Goal: Transaction & Acquisition: Purchase product/service

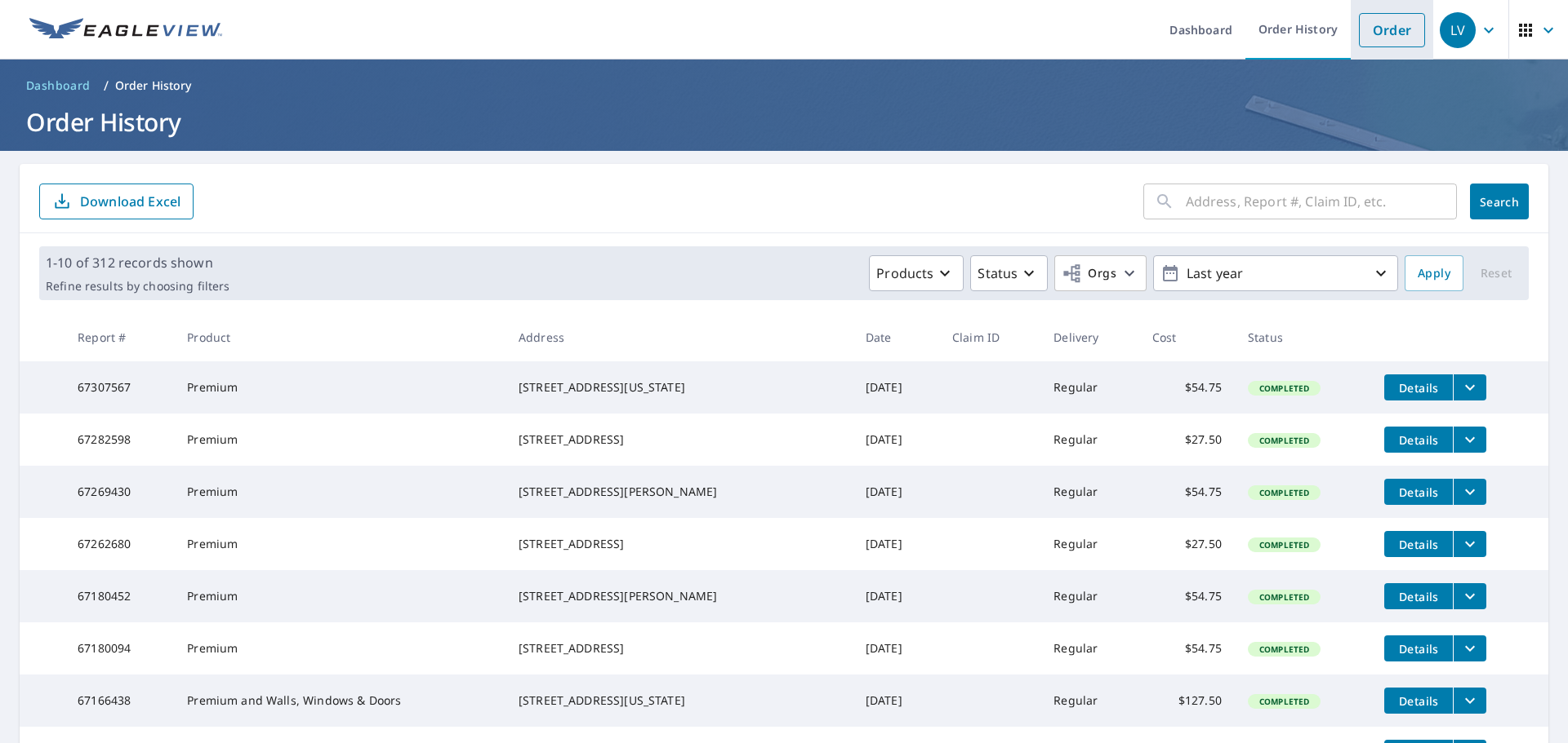
click at [1370, 38] on link "Order" at bounding box center [1392, 30] width 66 height 34
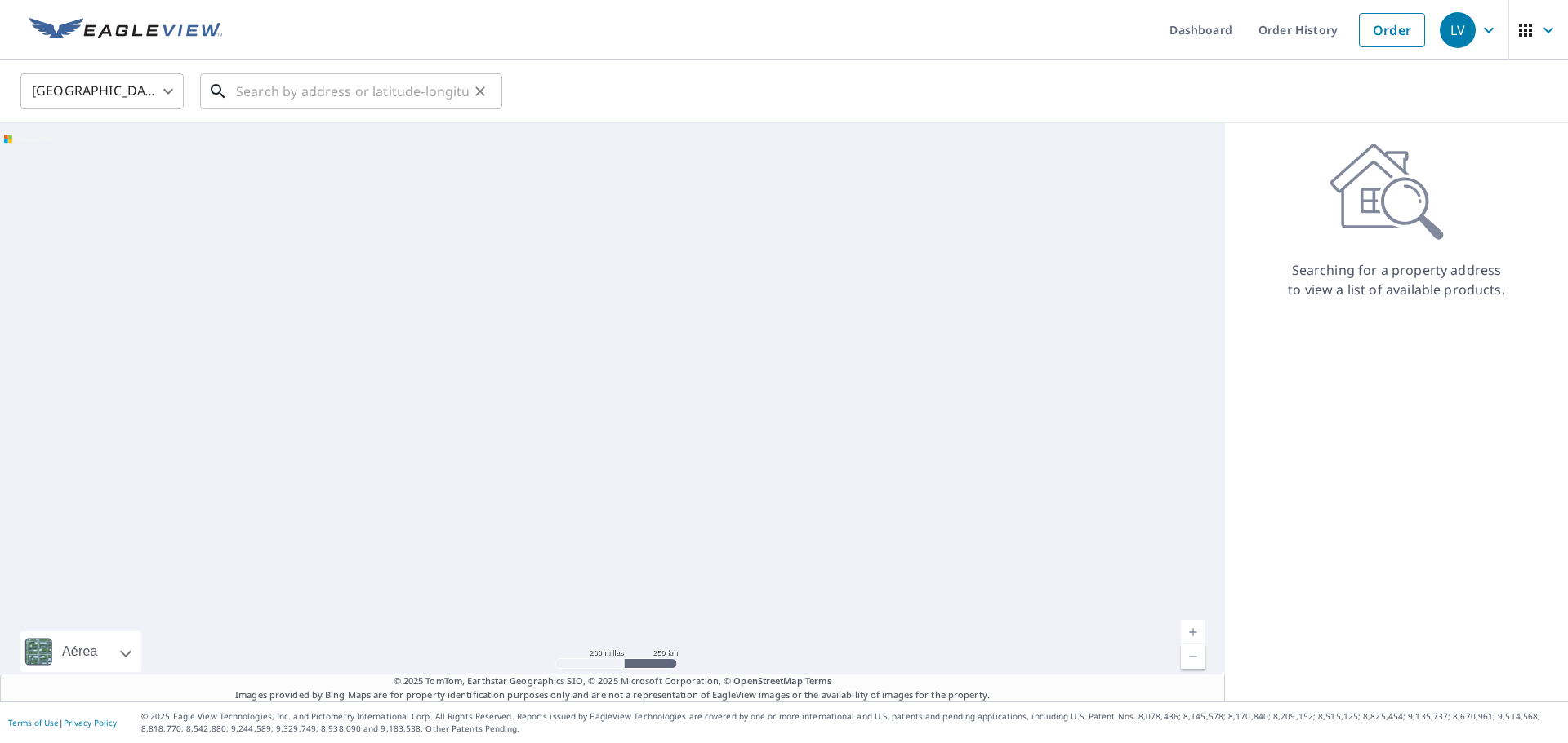
click at [313, 94] on input "text" at bounding box center [351, 91] width 233 height 46
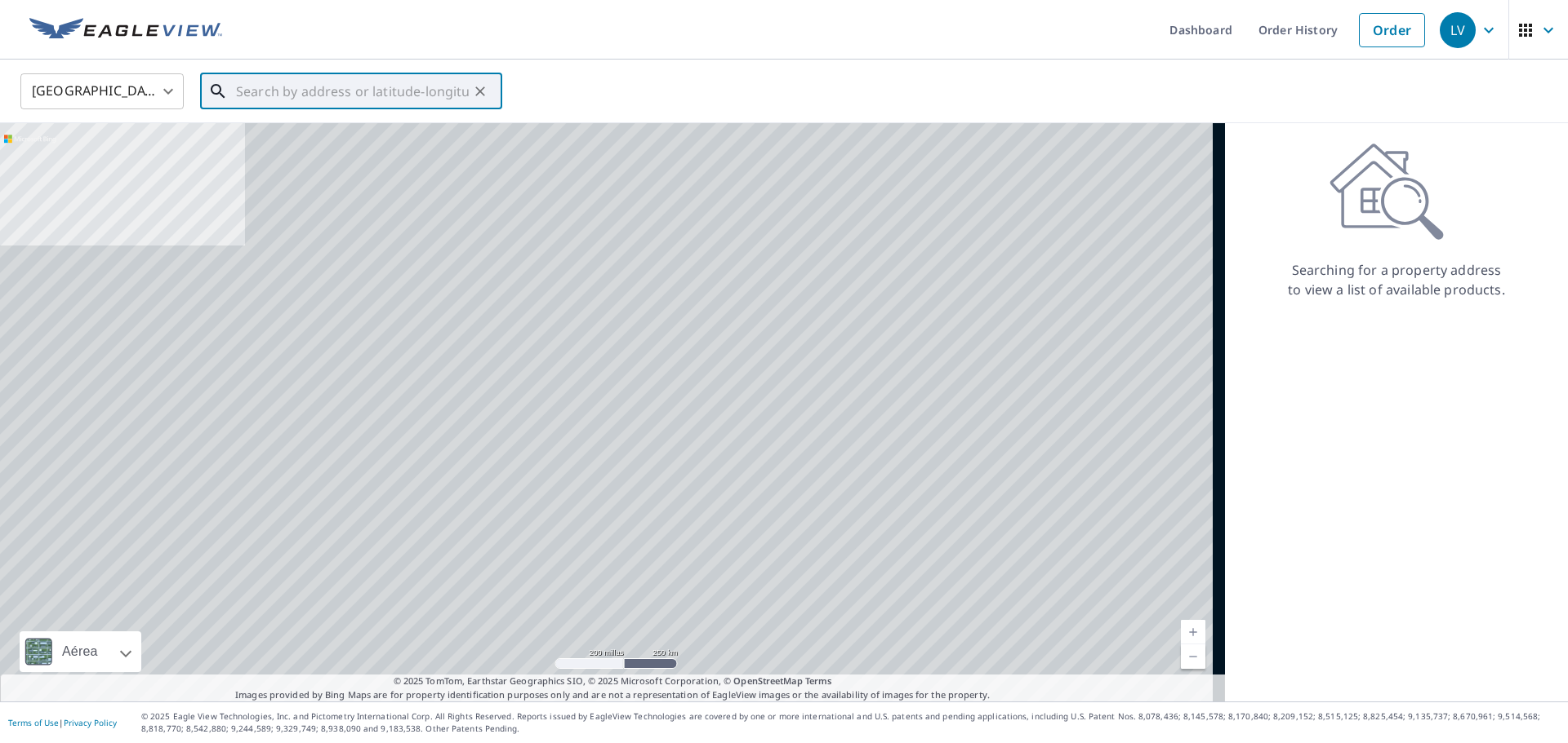
paste input "[STREET_ADDRESS][PERSON_NAME]"
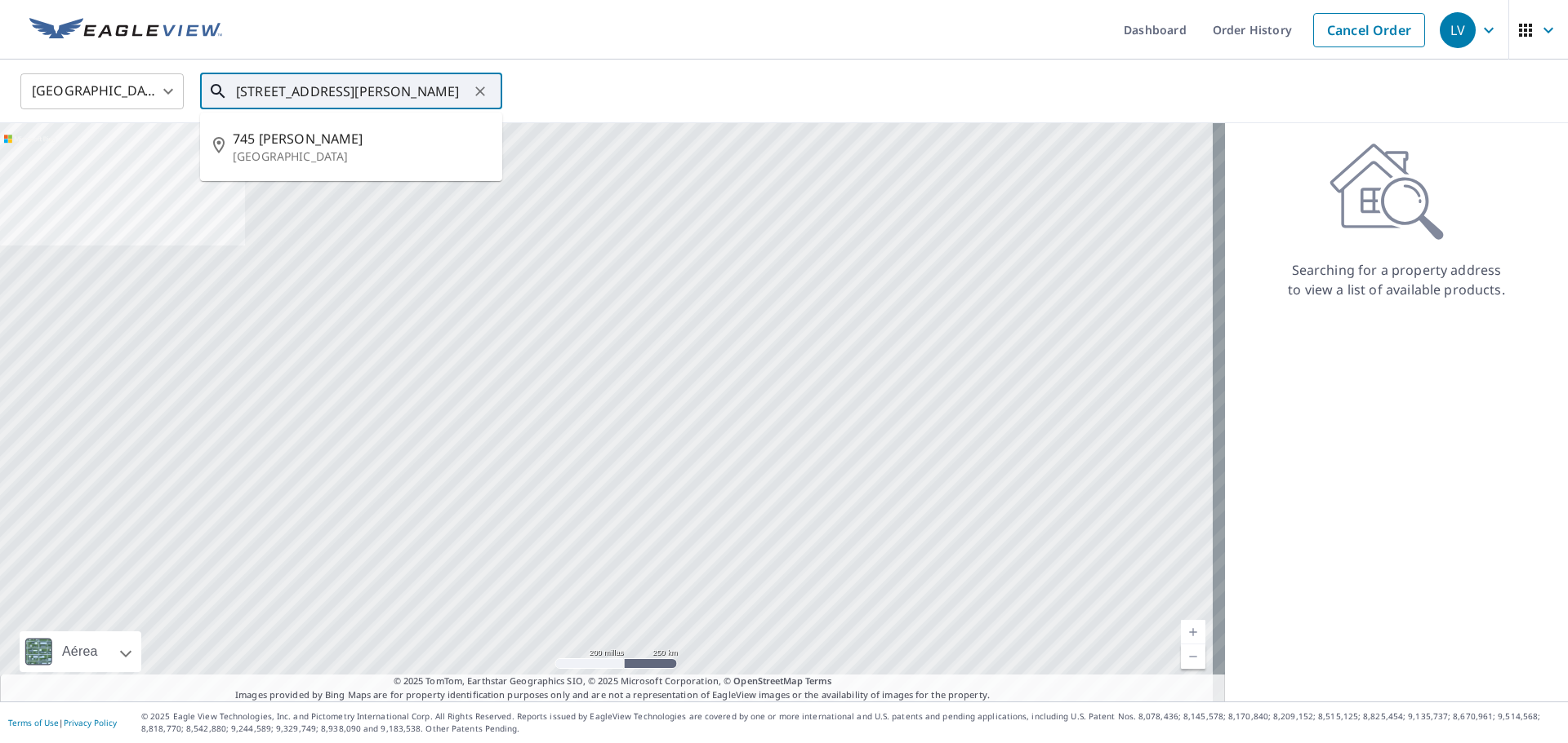
type input "[STREET_ADDRESS][PERSON_NAME]"
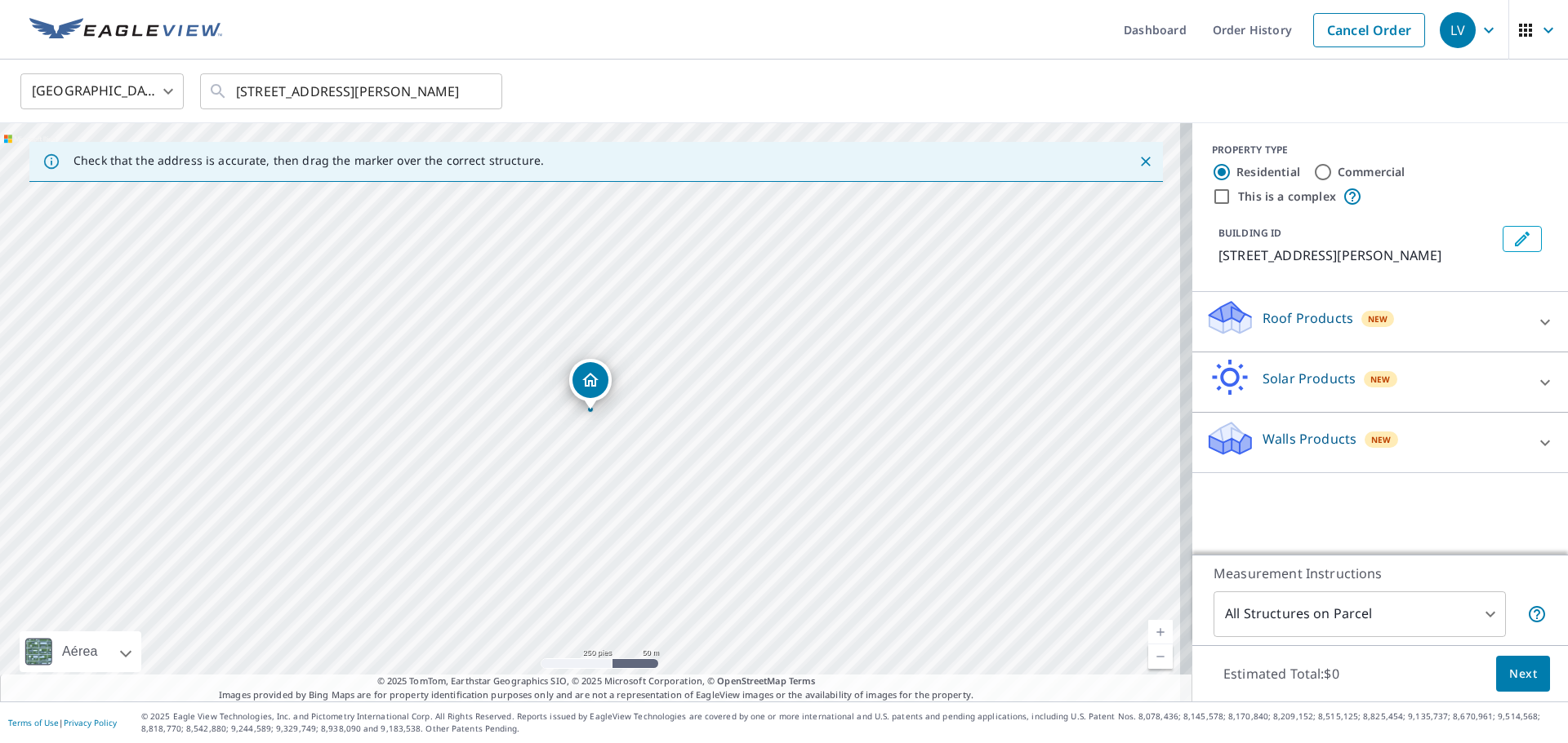
drag, startPoint x: 1298, startPoint y: 427, endPoint x: 1278, endPoint y: 443, distance: 25.6
click at [1297, 428] on div "Walls Products New" at bounding box center [1365, 442] width 320 height 46
click at [1206, 500] on div "Walls, Windows & Doors $72.75" at bounding box center [1380, 489] width 350 height 46
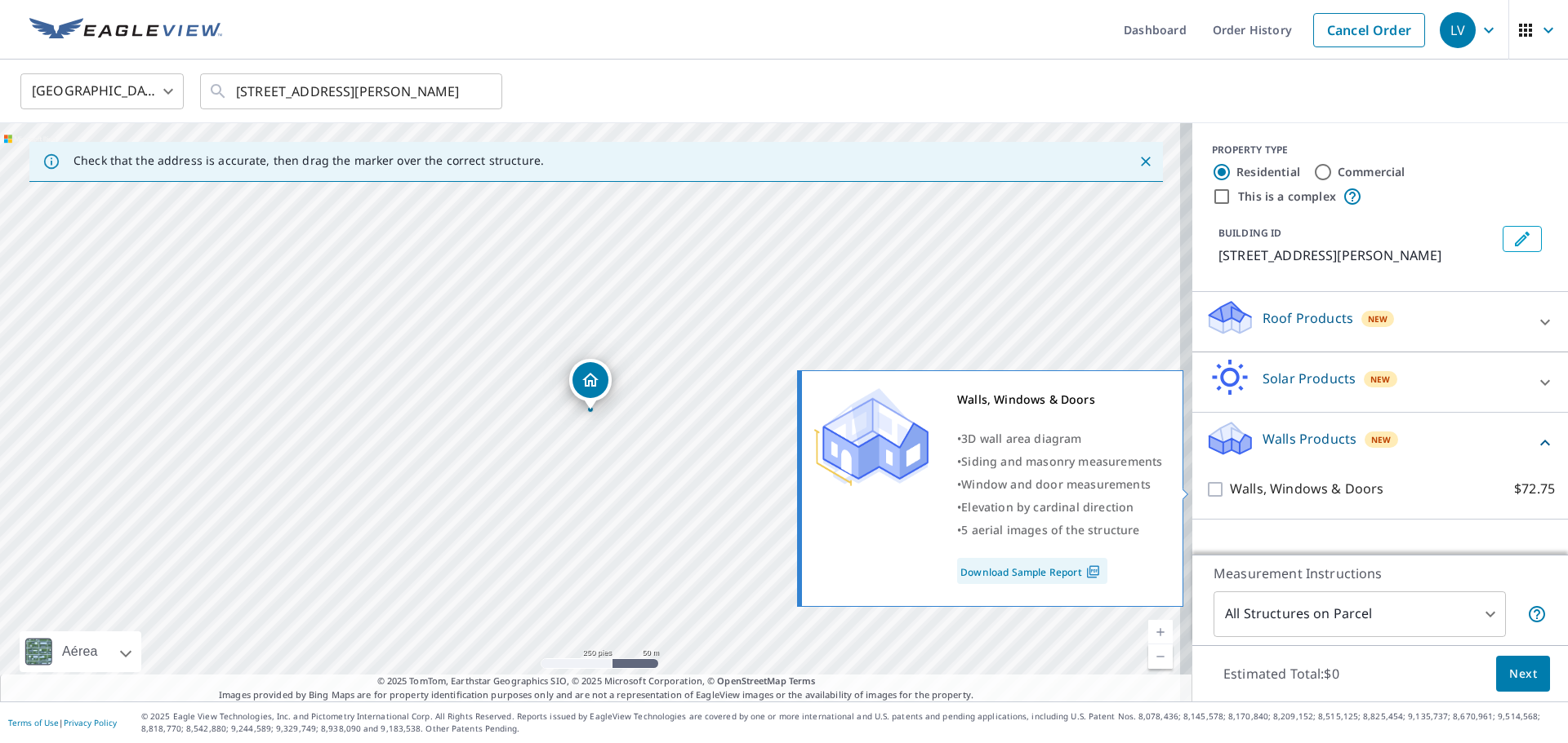
click at [1205, 483] on input "Walls, Windows & Doors $72.75" at bounding box center [1217, 490] width 24 height 20
checkbox input "true"
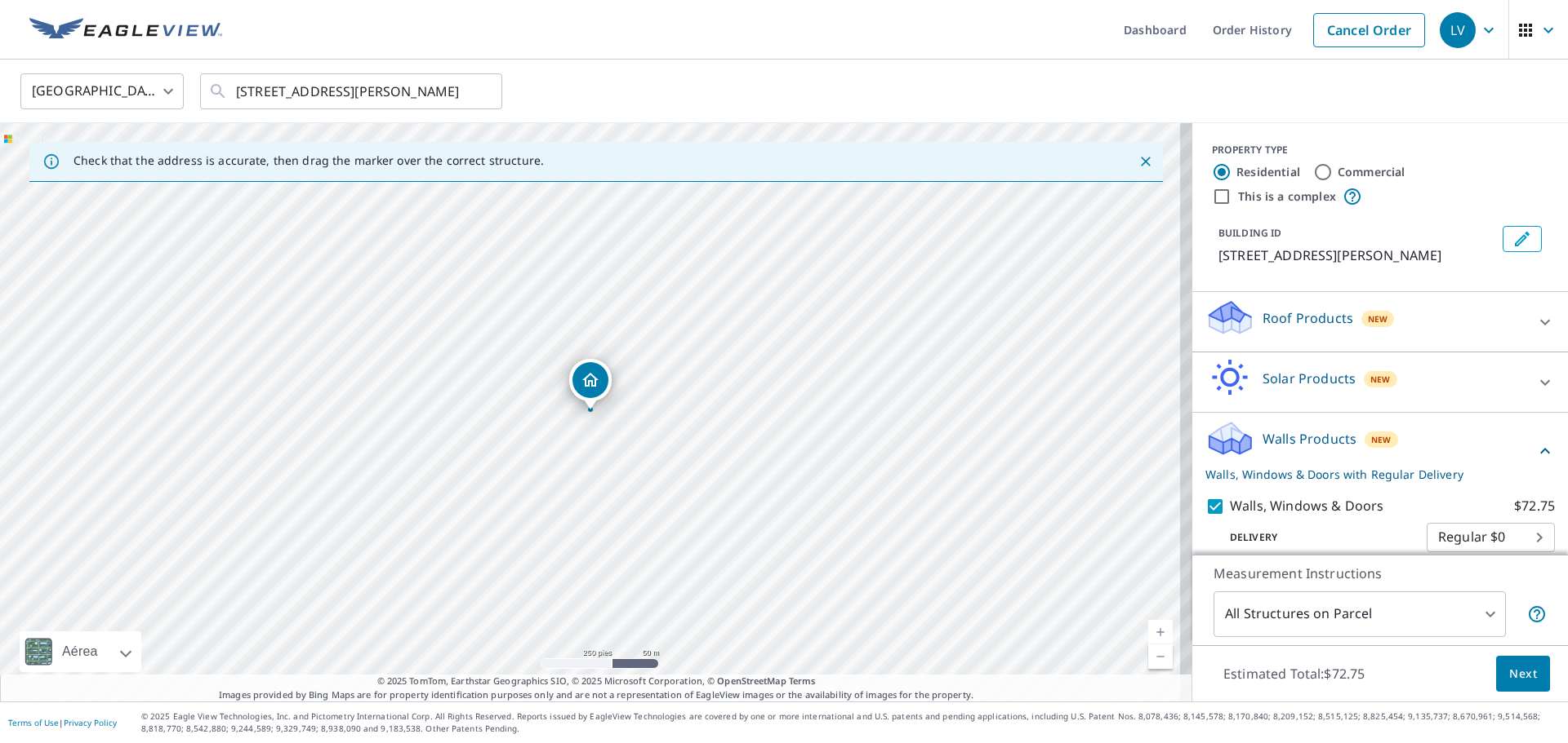
click at [1509, 665] on span "Next" at bounding box center [1522, 674] width 27 height 21
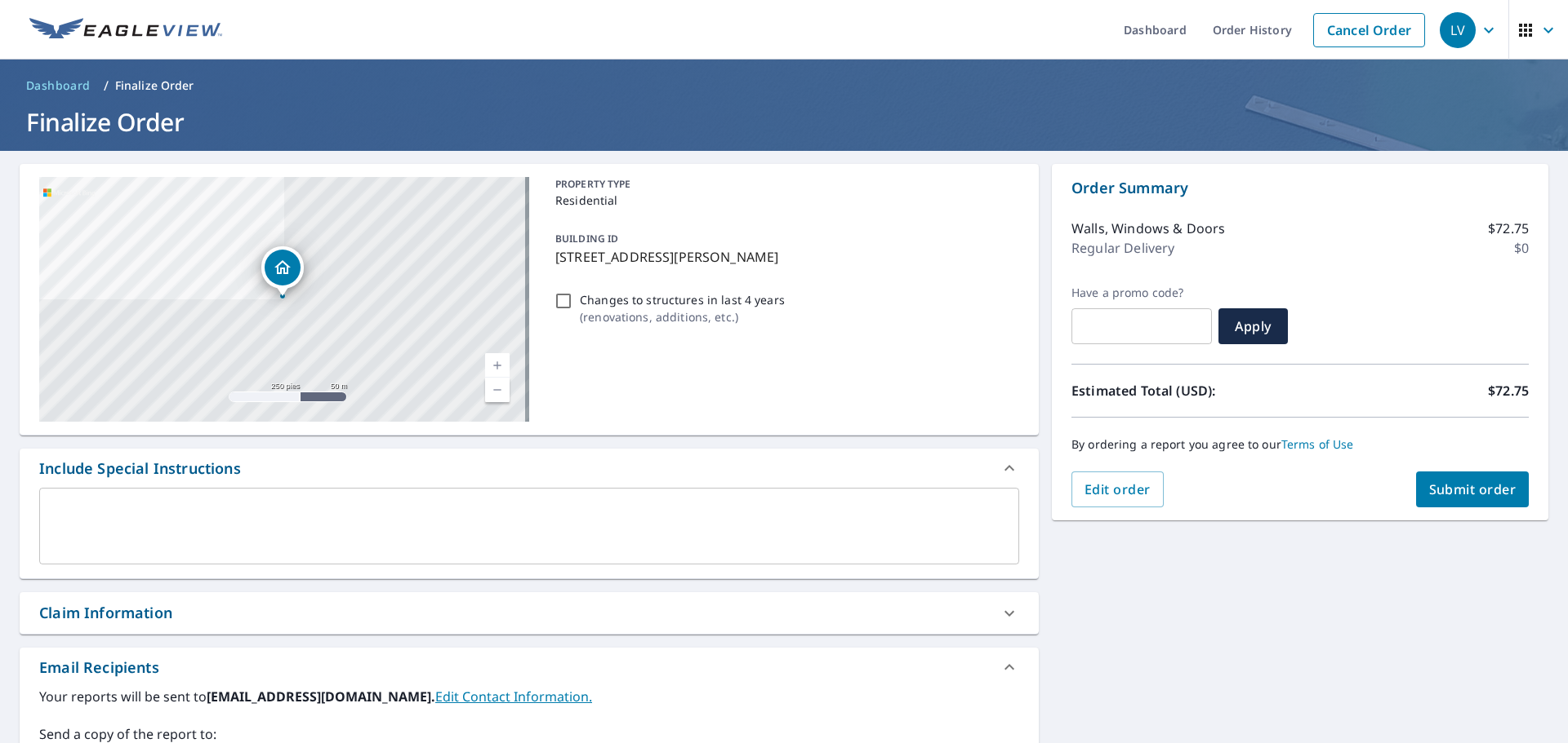
click at [565, 303] on input "Changes to structures in last 4 years ( renovations, additions, etc. )" at bounding box center [564, 300] width 20 height 20
checkbox input "true"
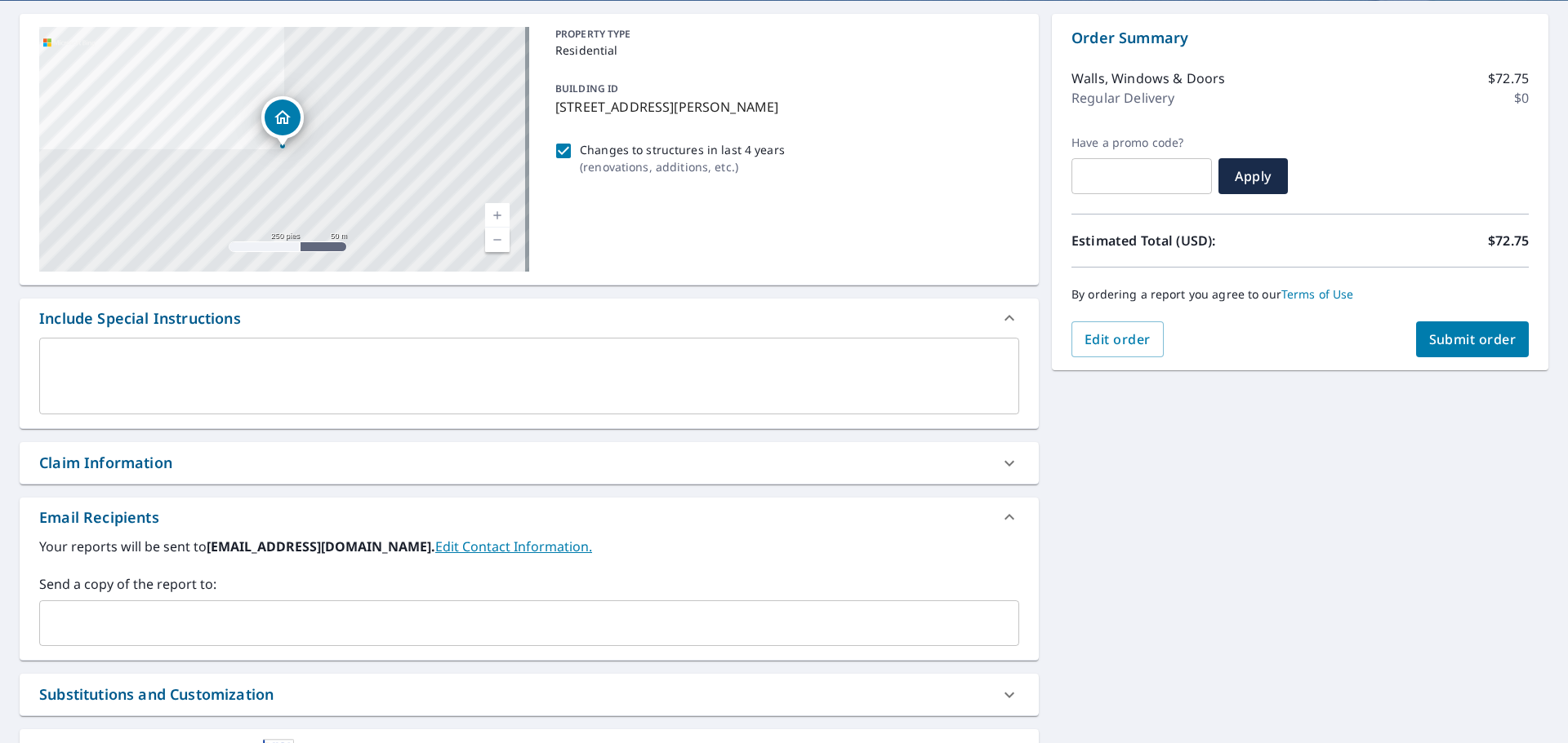
scroll to position [218, 0]
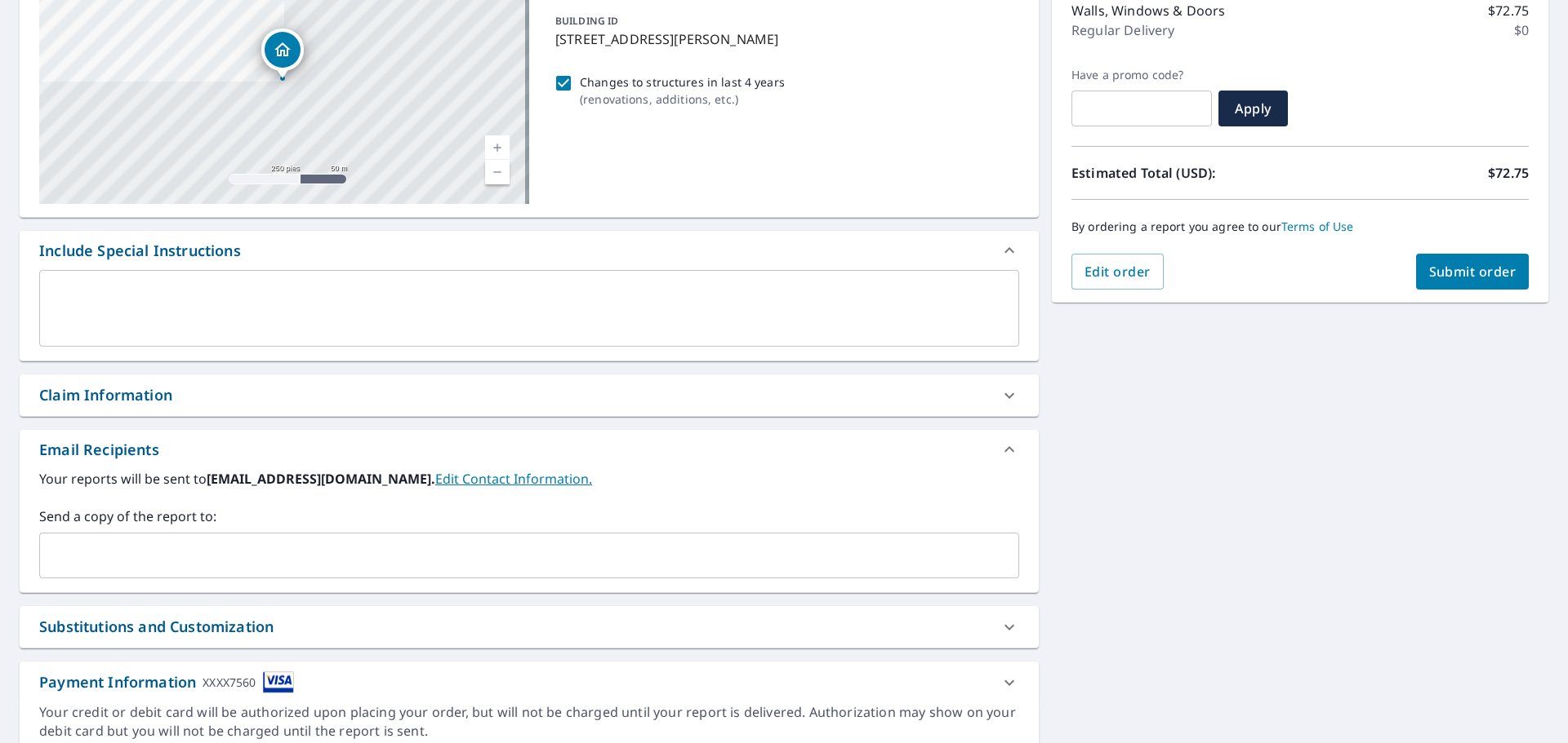
click at [257, 555] on input "text" at bounding box center [516, 556] width 940 height 31
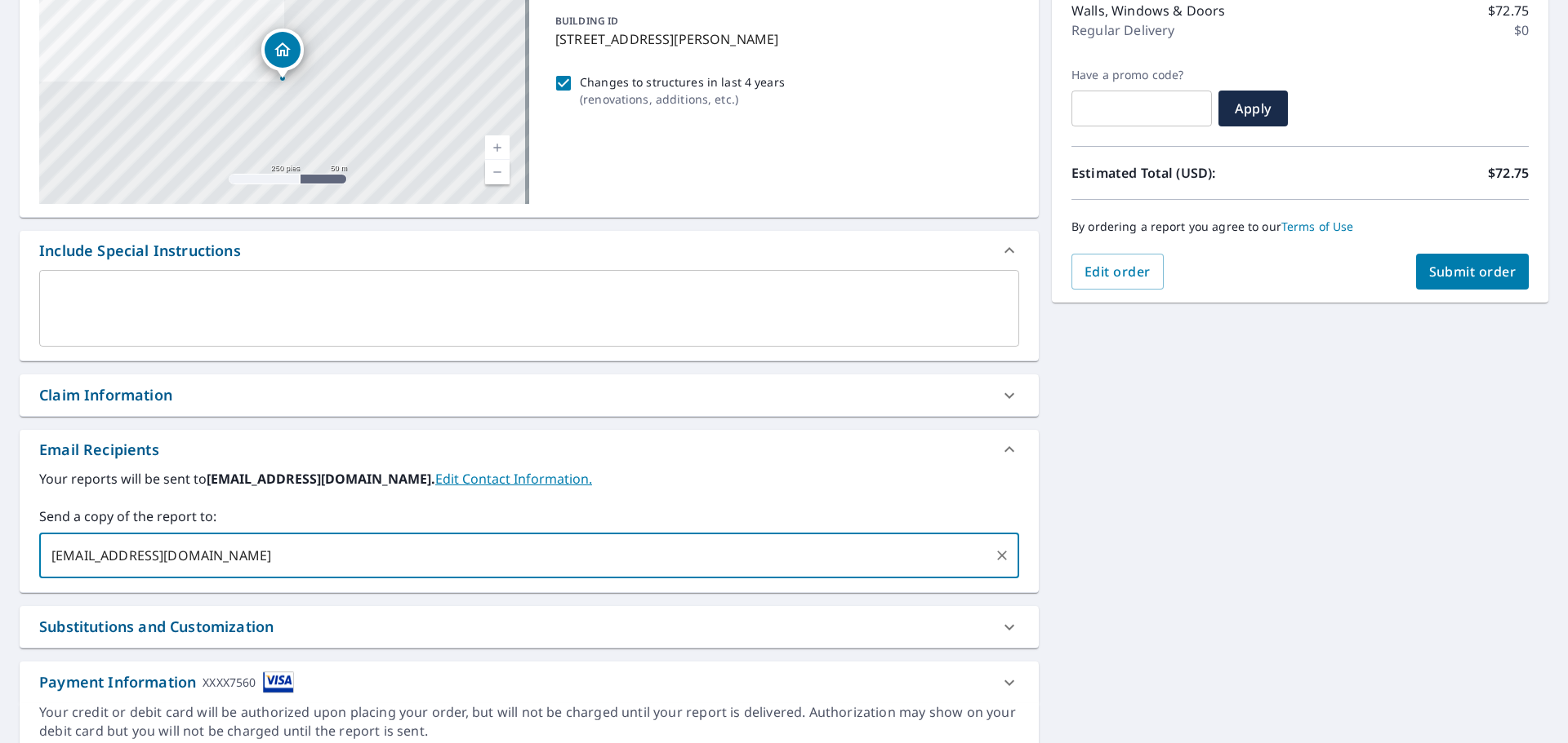
type input "[EMAIL_ADDRESS][DOMAIN_NAME]"
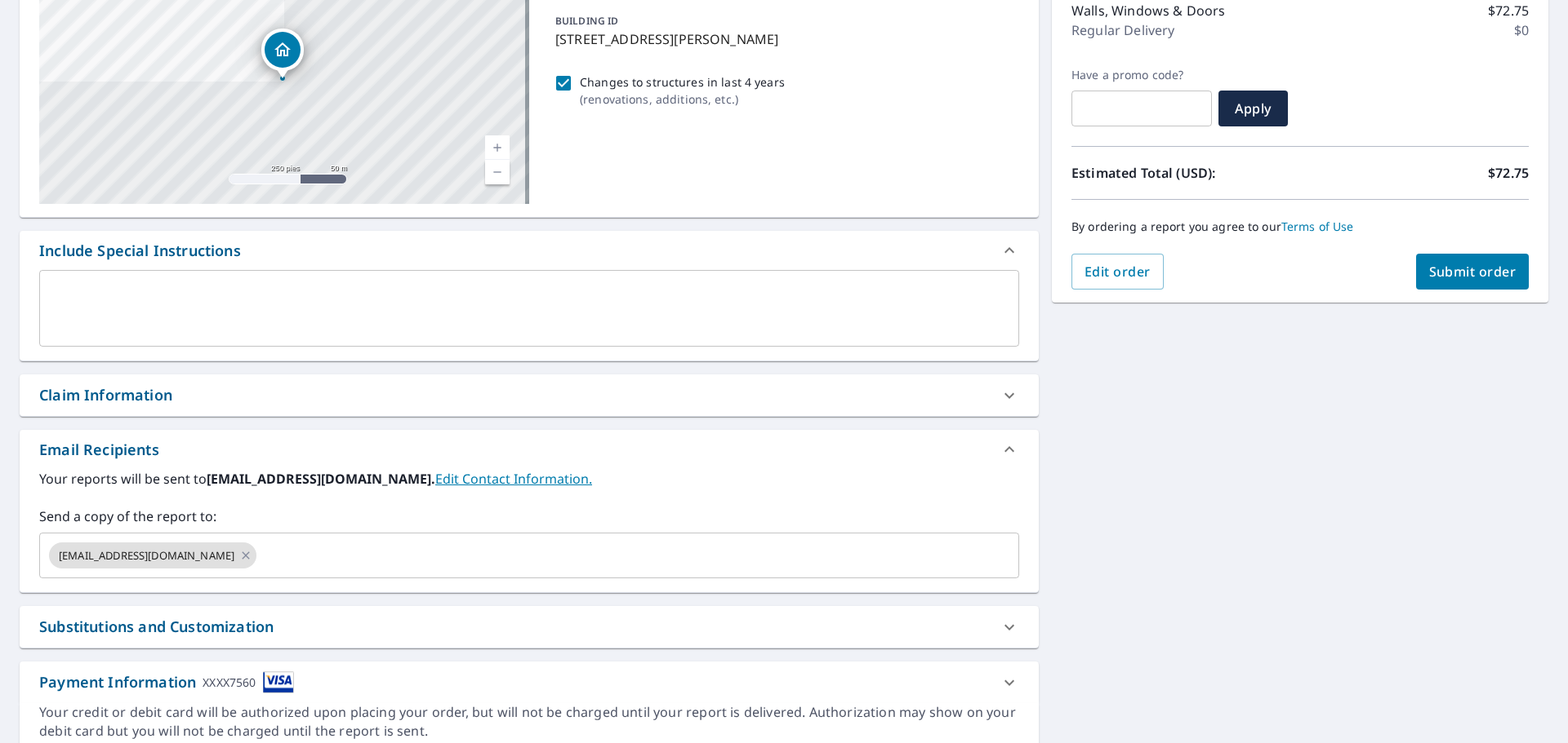
click at [1122, 509] on div "745 Leslie Ln Glendale Heights, IL 60139 Aérea Carretera Un mapa de carreteras …" at bounding box center [784, 350] width 1568 height 835
click at [1490, 260] on button "Submit order" at bounding box center [1473, 272] width 113 height 36
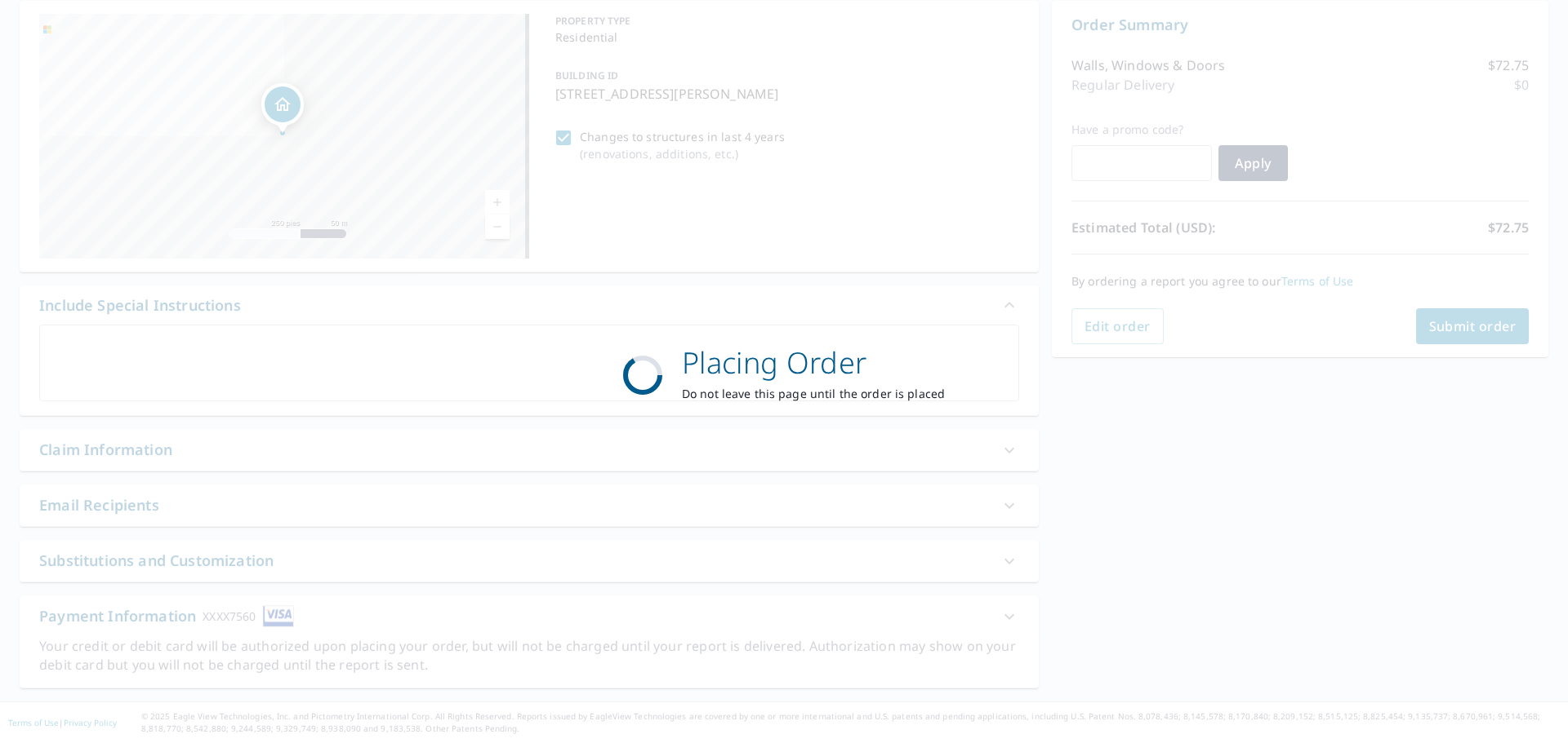
scroll to position [163, 0]
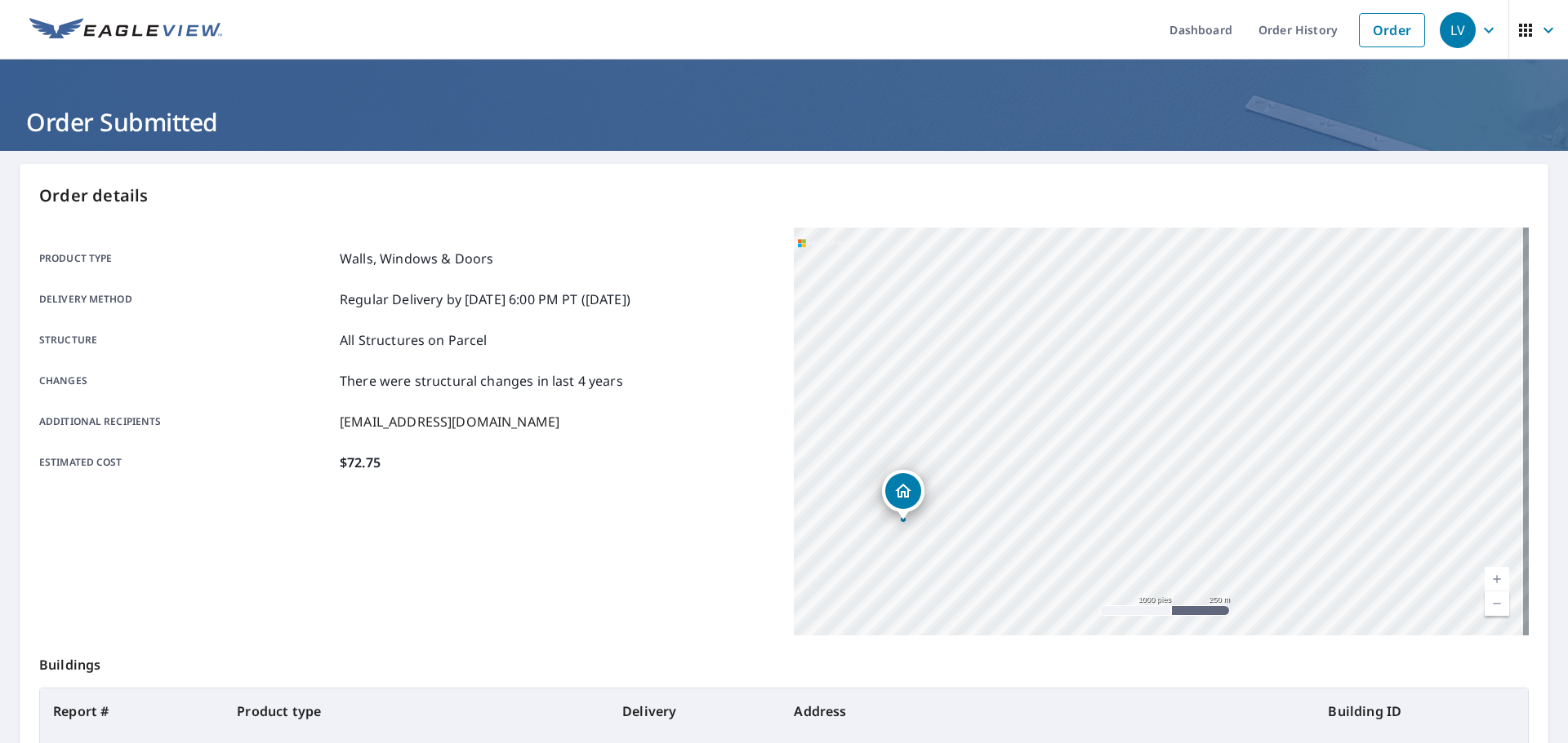
scroll to position [218, 0]
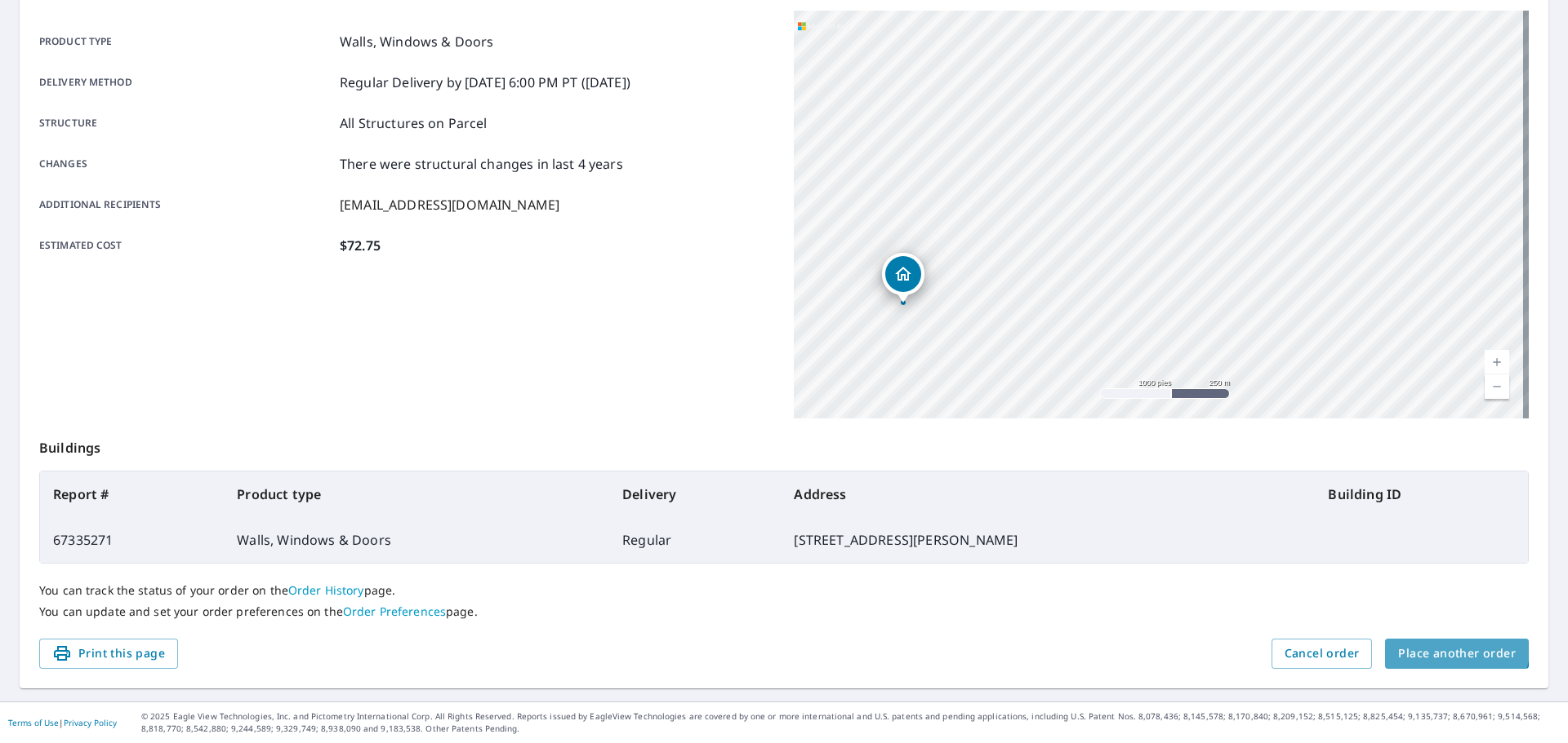
click at [1428, 643] on button "Place another order" at bounding box center [1457, 654] width 144 height 30
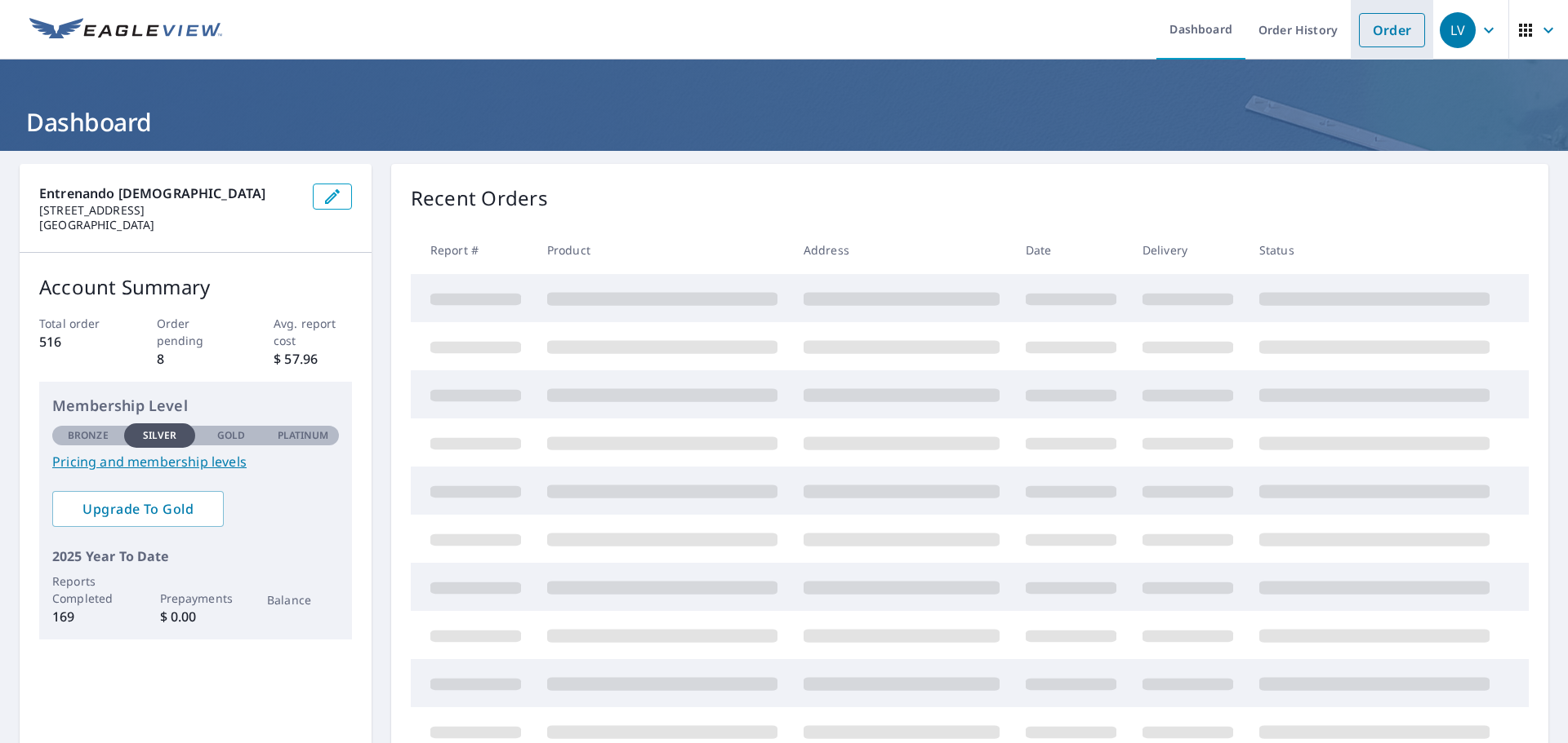
click at [1359, 41] on link "Order" at bounding box center [1392, 30] width 66 height 34
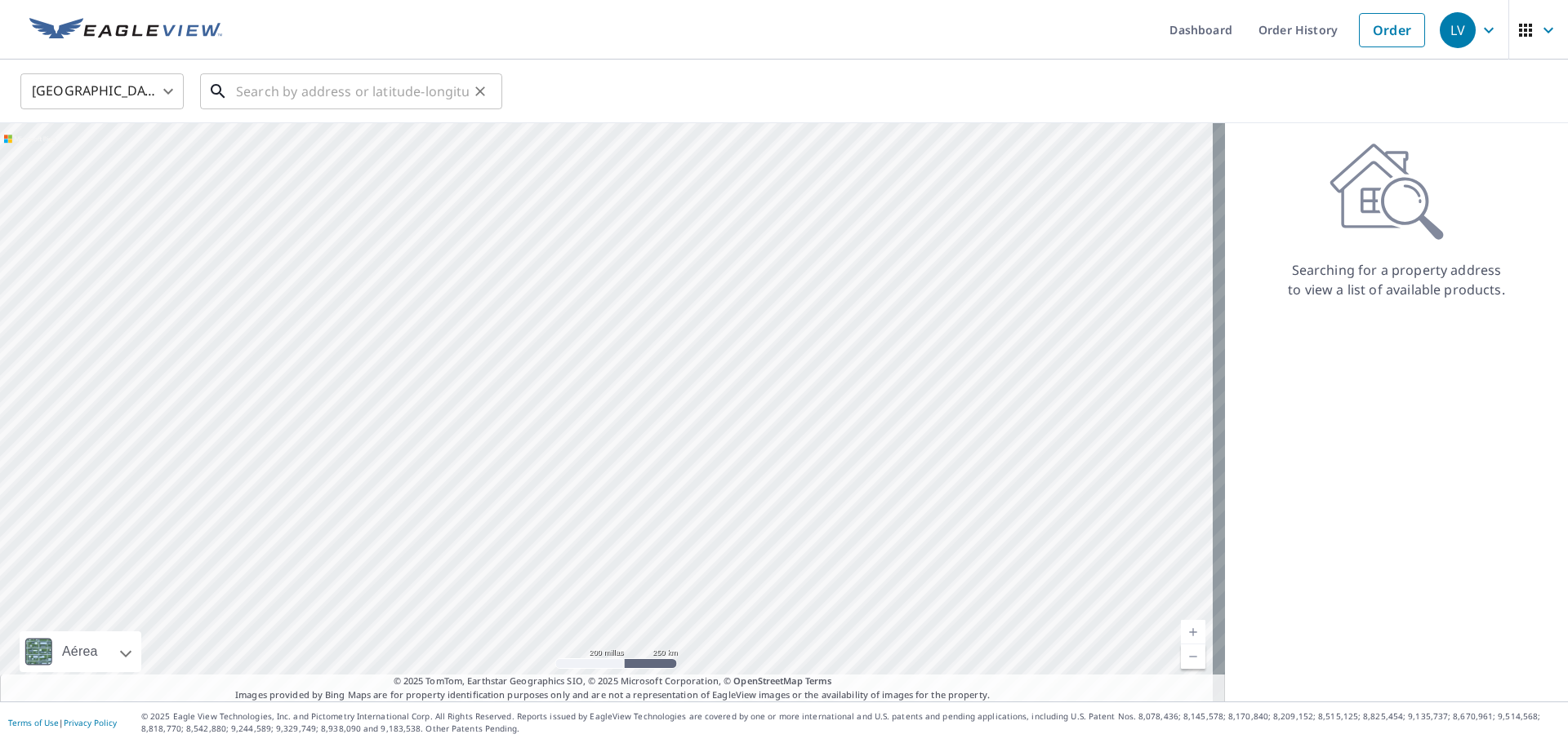
click at [291, 91] on input "text" at bounding box center [351, 91] width 233 height 46
paste input "[STREET_ADDRESS][PERSON_NAME]"
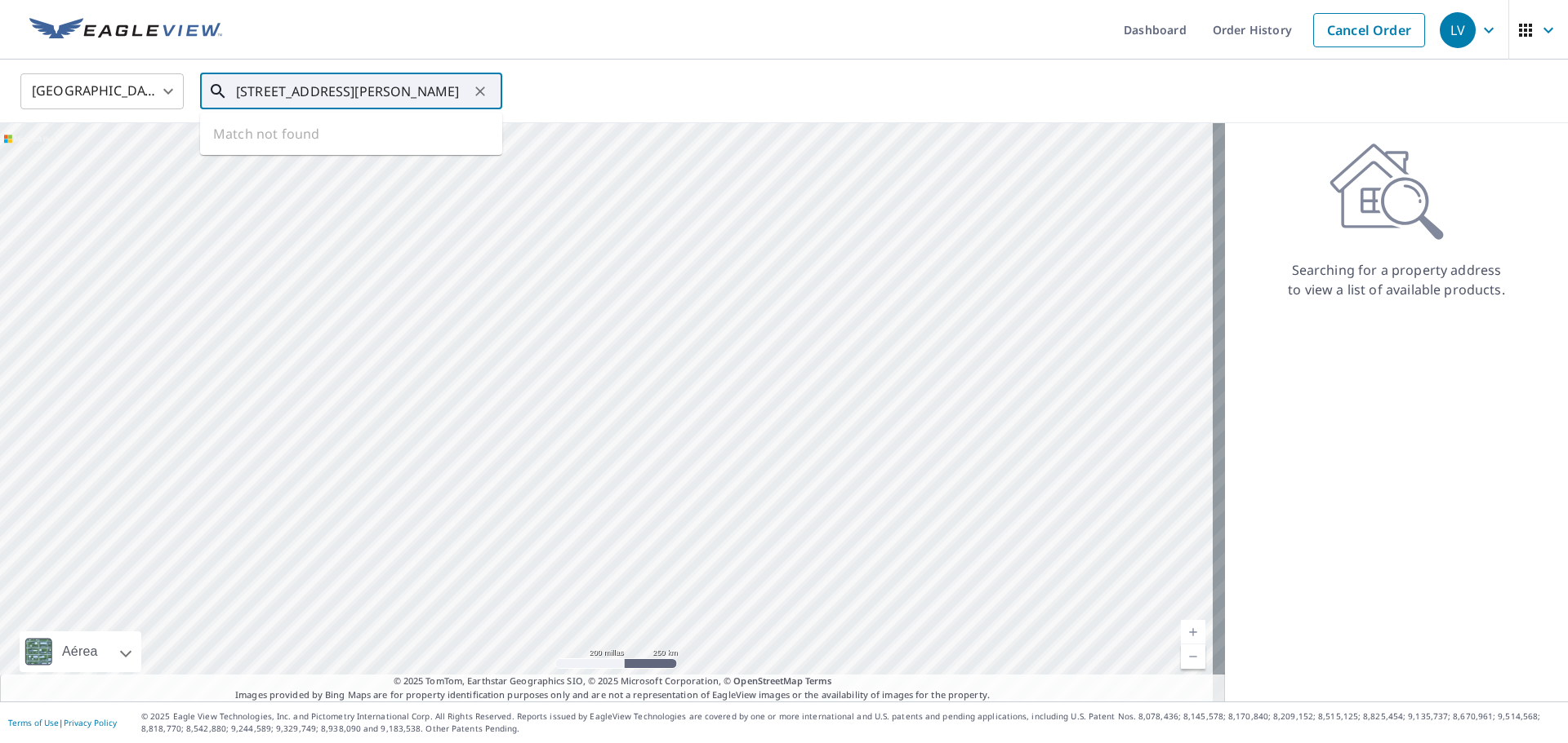
scroll to position [0, 9]
type input "[STREET_ADDRESS][PERSON_NAME]"
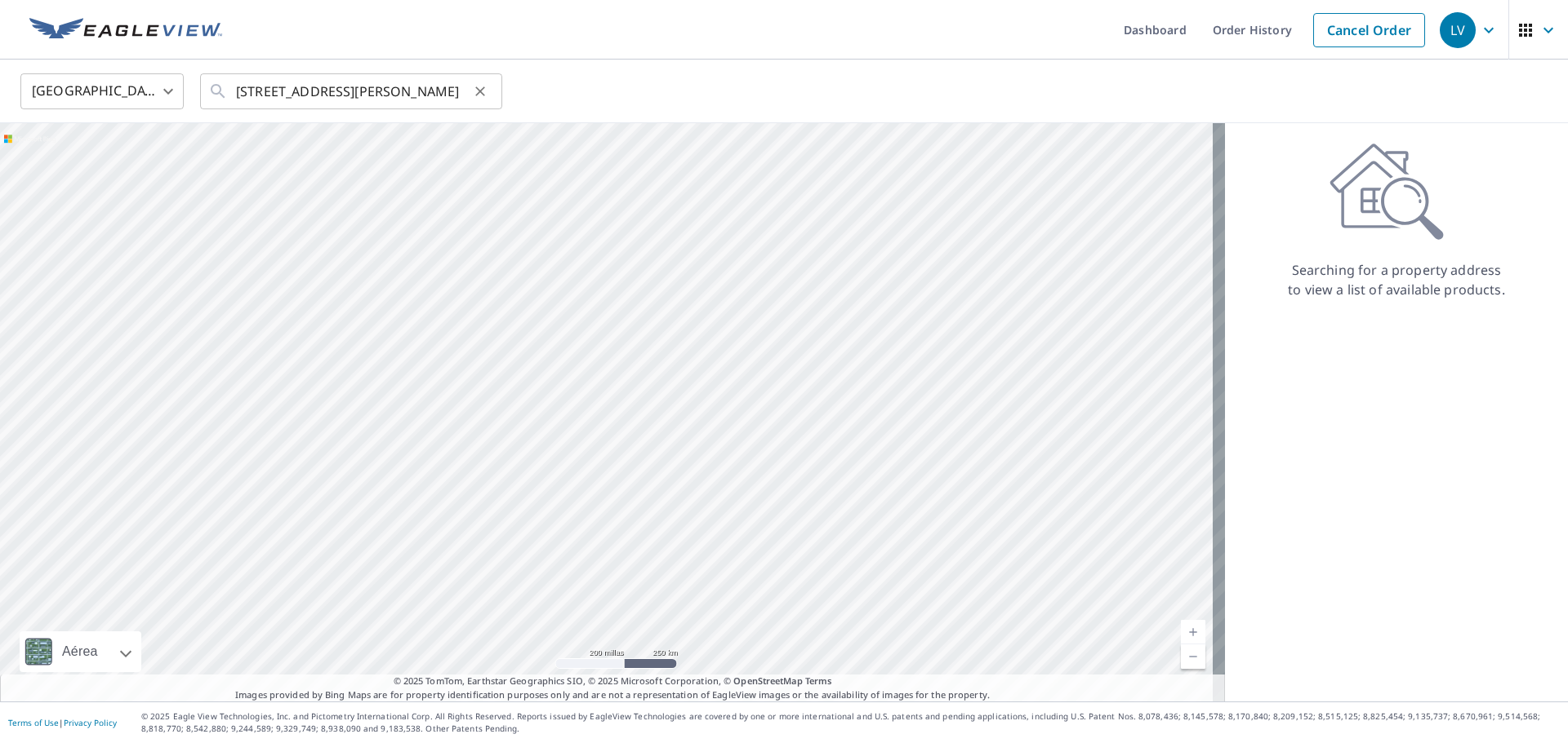
scroll to position [0, 0]
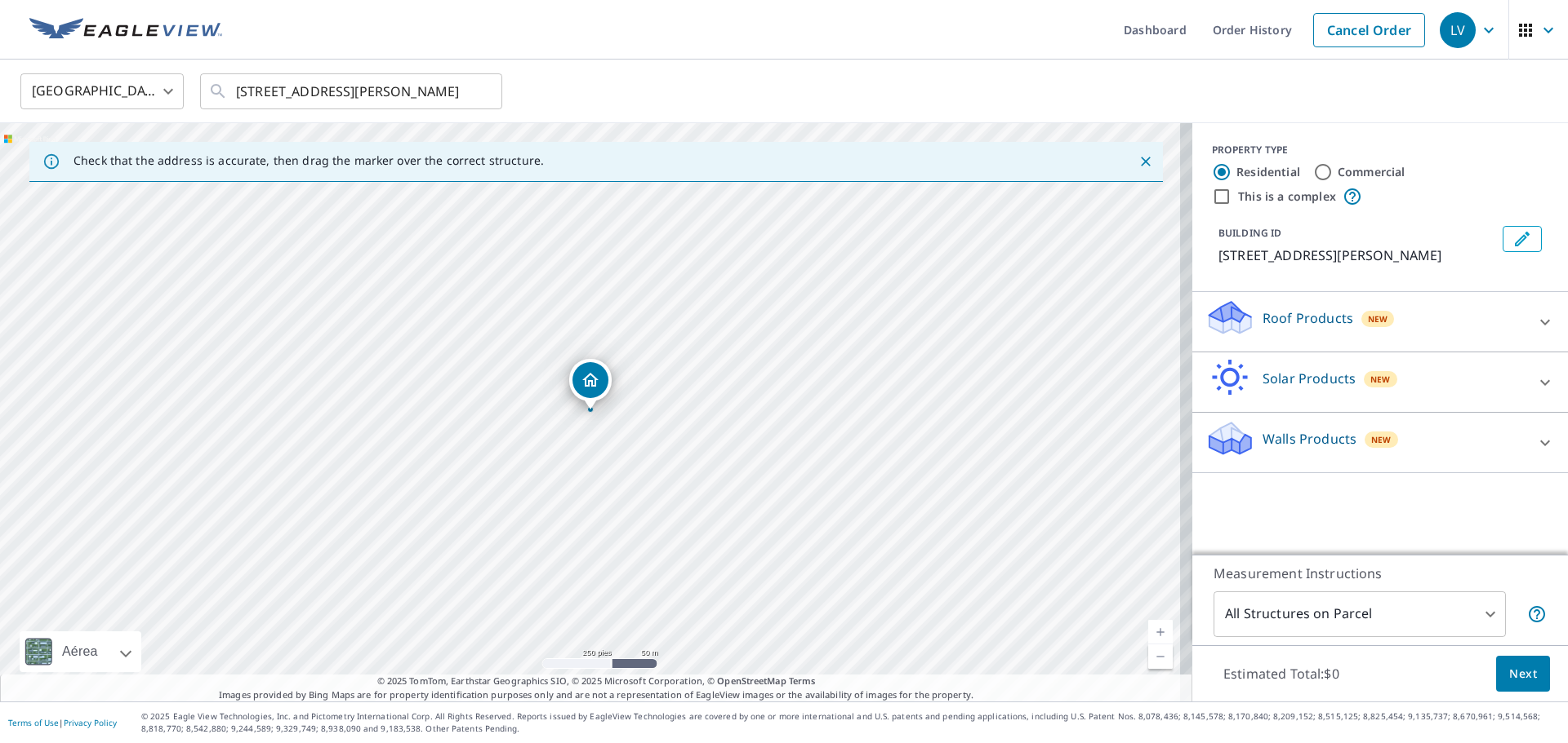
click at [1243, 311] on div "Roof Products New" at bounding box center [1365, 321] width 320 height 46
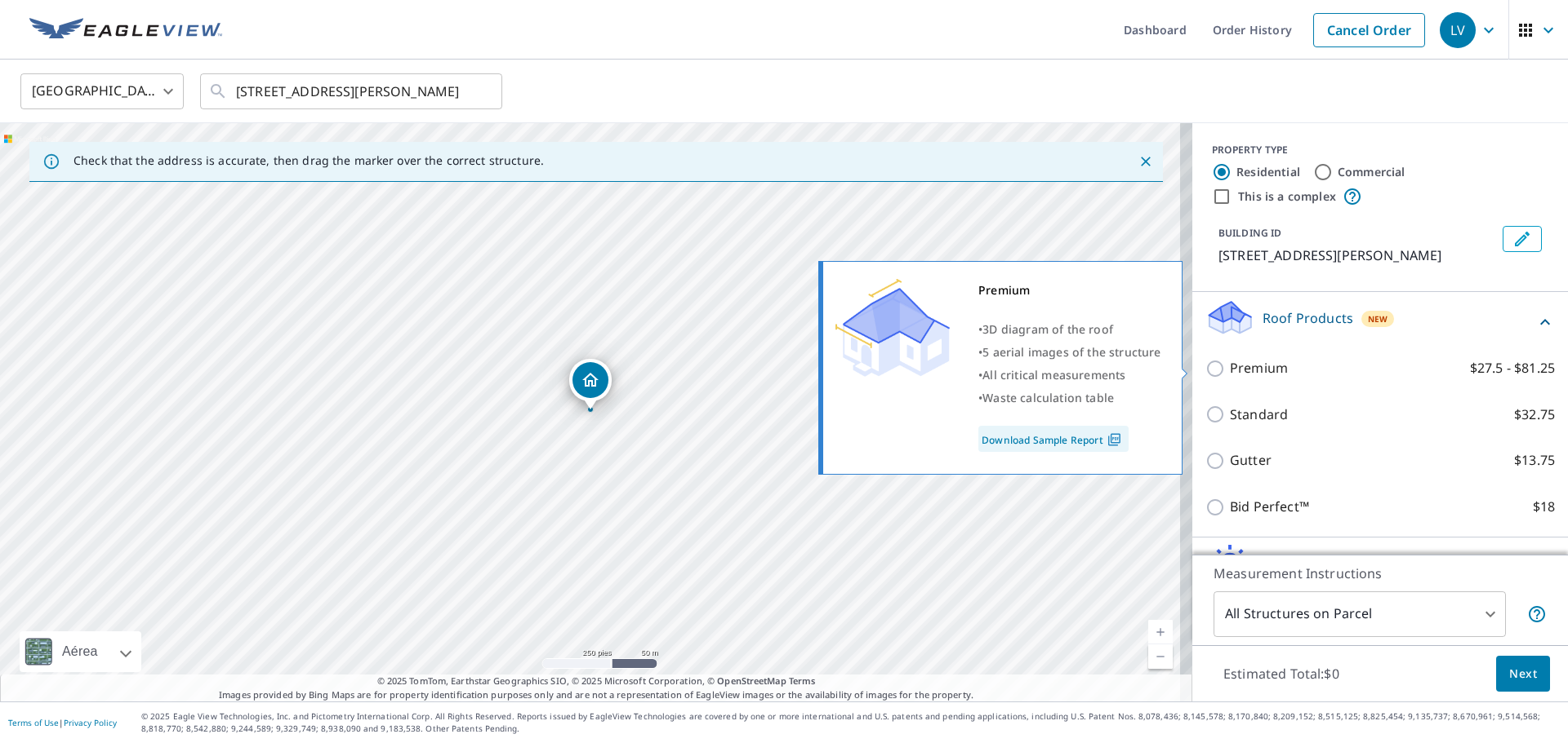
click at [1205, 378] on input "Premium $27.5 - $81.25" at bounding box center [1217, 368] width 24 height 20
checkbox input "true"
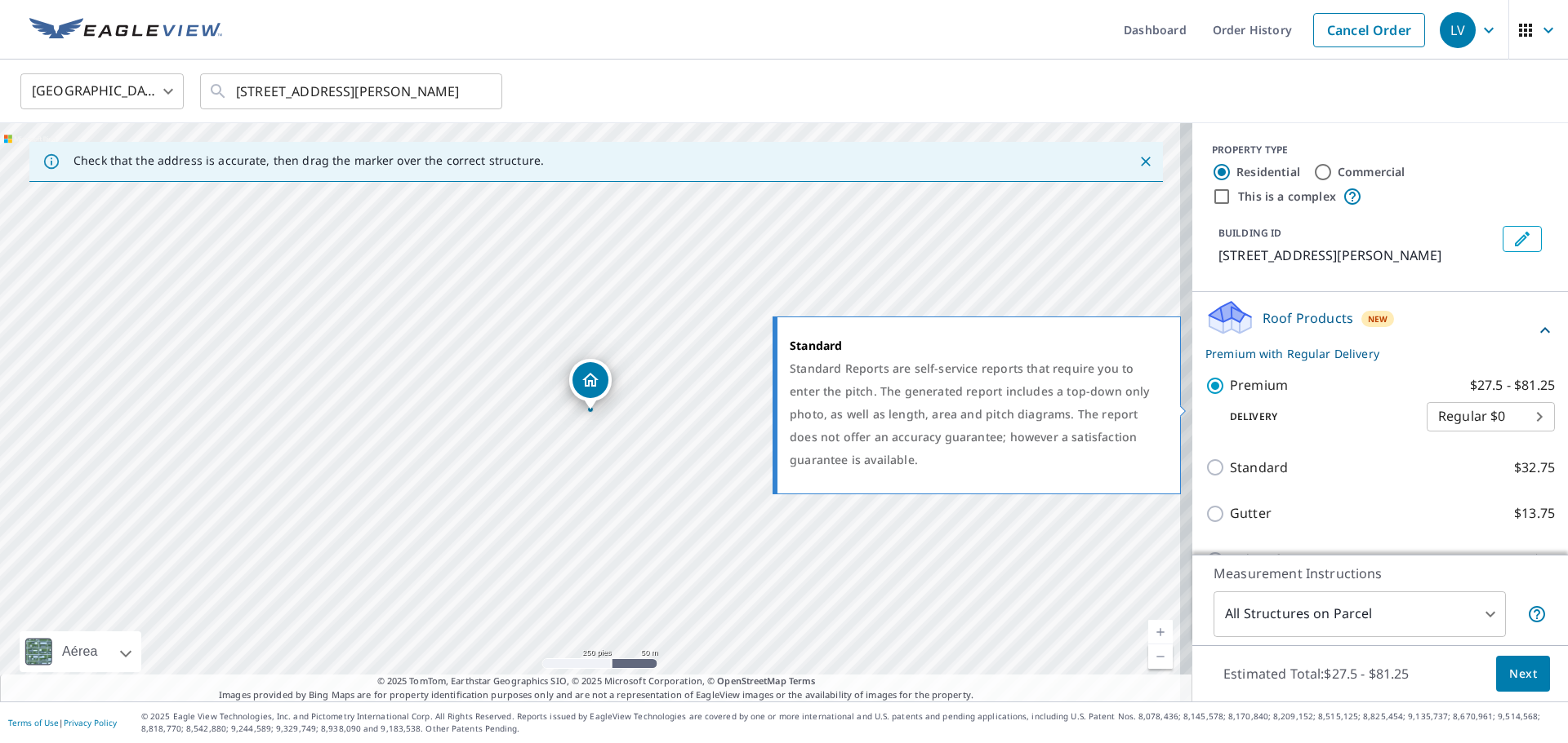
scroll to position [156, 0]
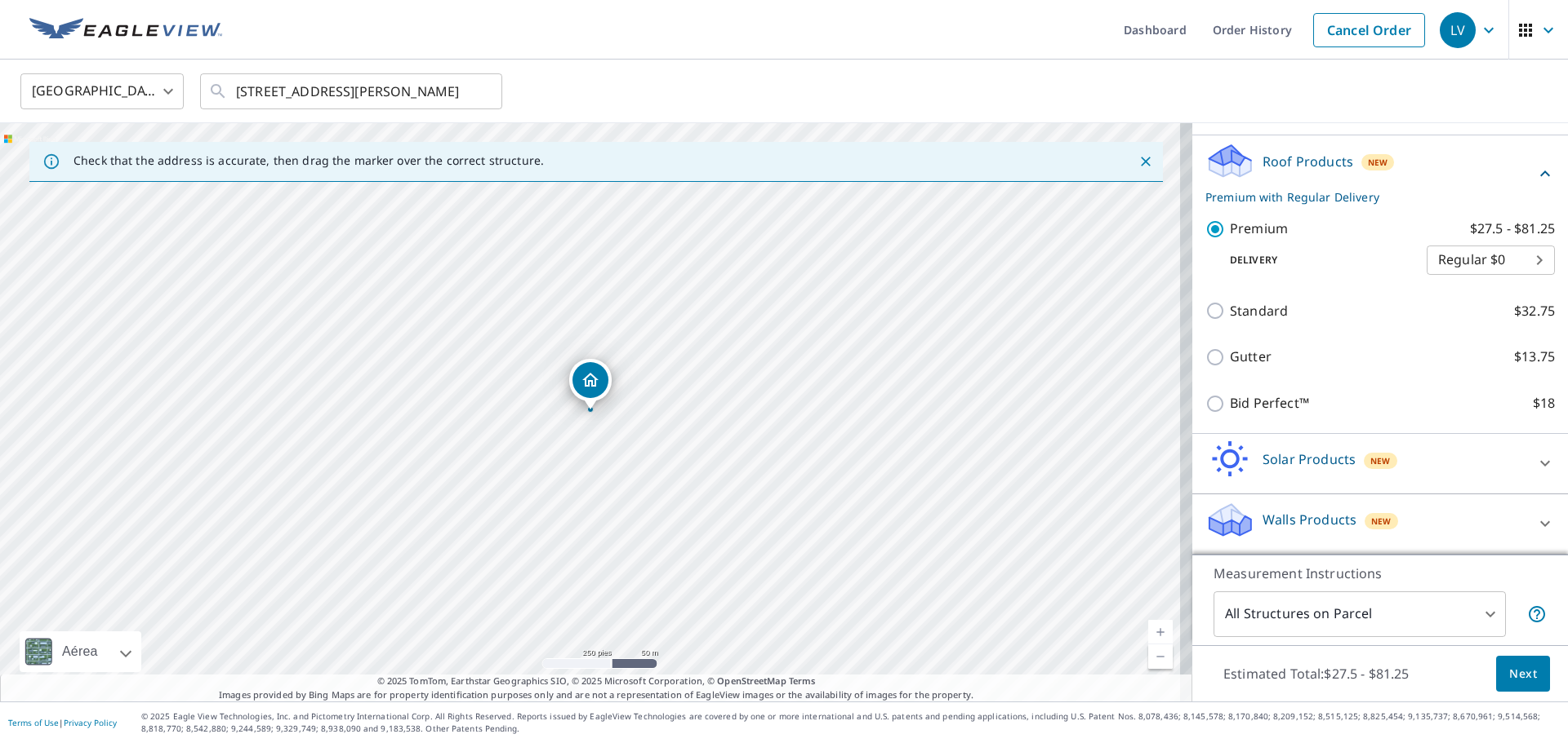
click at [1266, 513] on p "Walls Products" at bounding box center [1310, 520] width 94 height 20
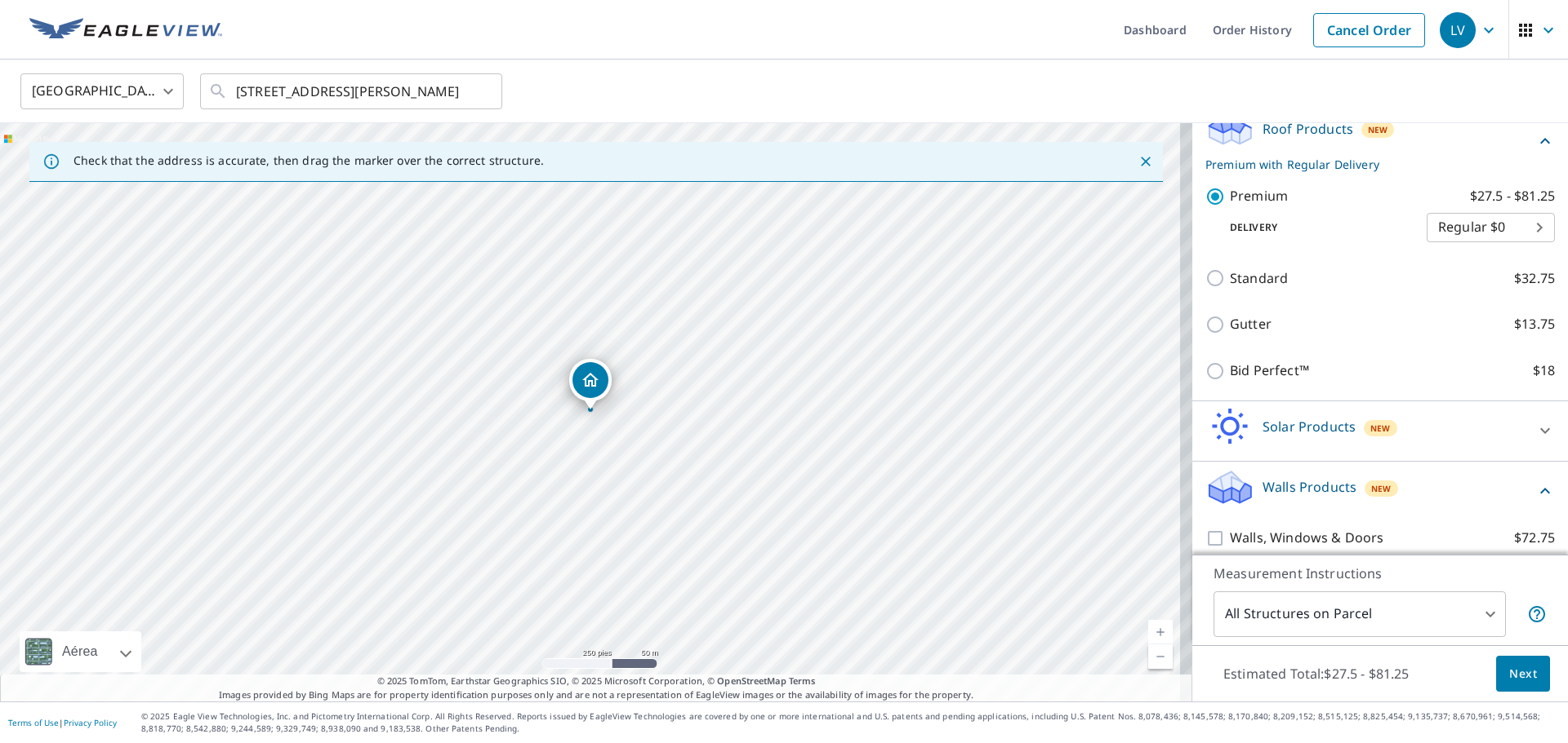
scroll to position [203, 0]
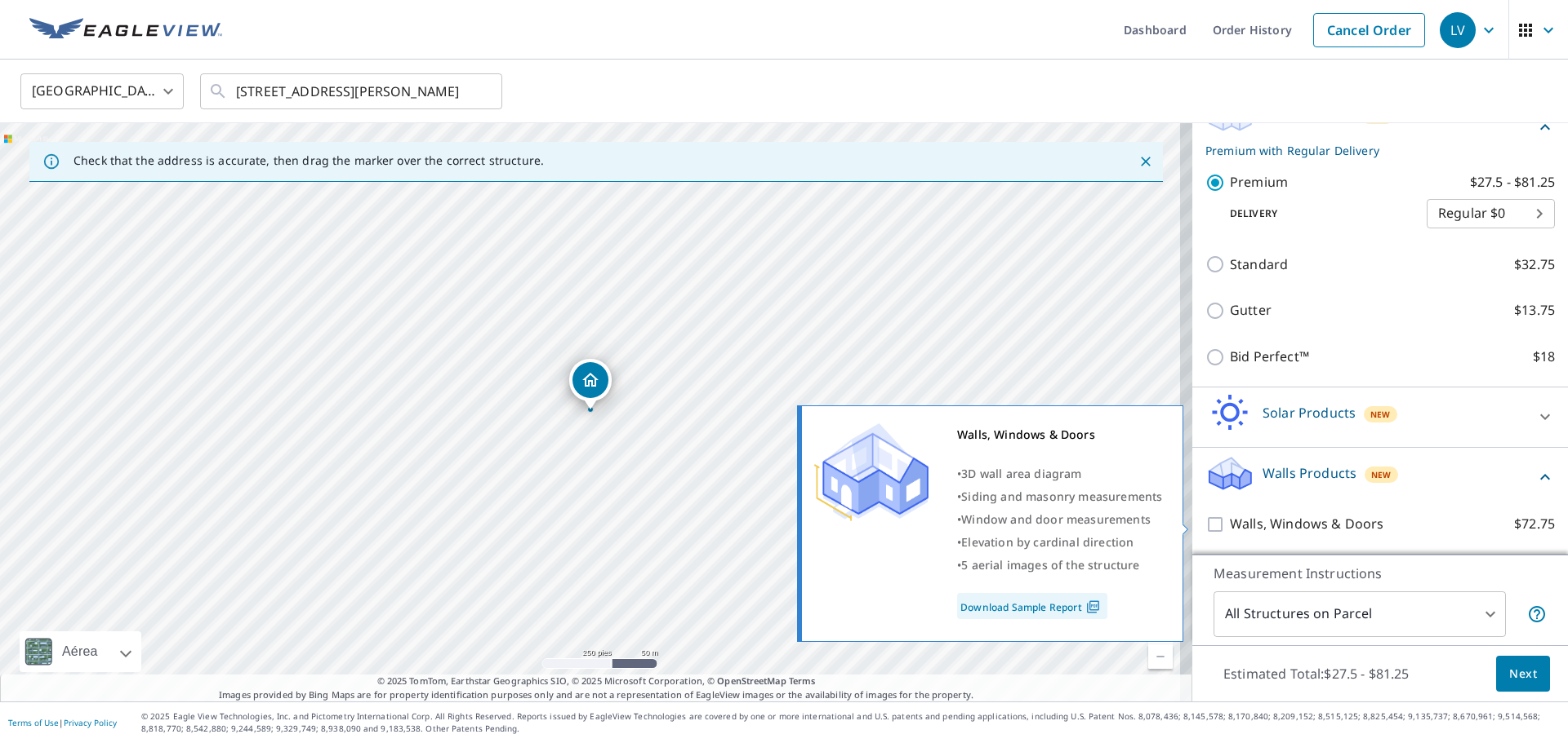
click at [1211, 523] on input "Walls, Windows & Doors $72.75" at bounding box center [1217, 525] width 24 height 20
checkbox input "true"
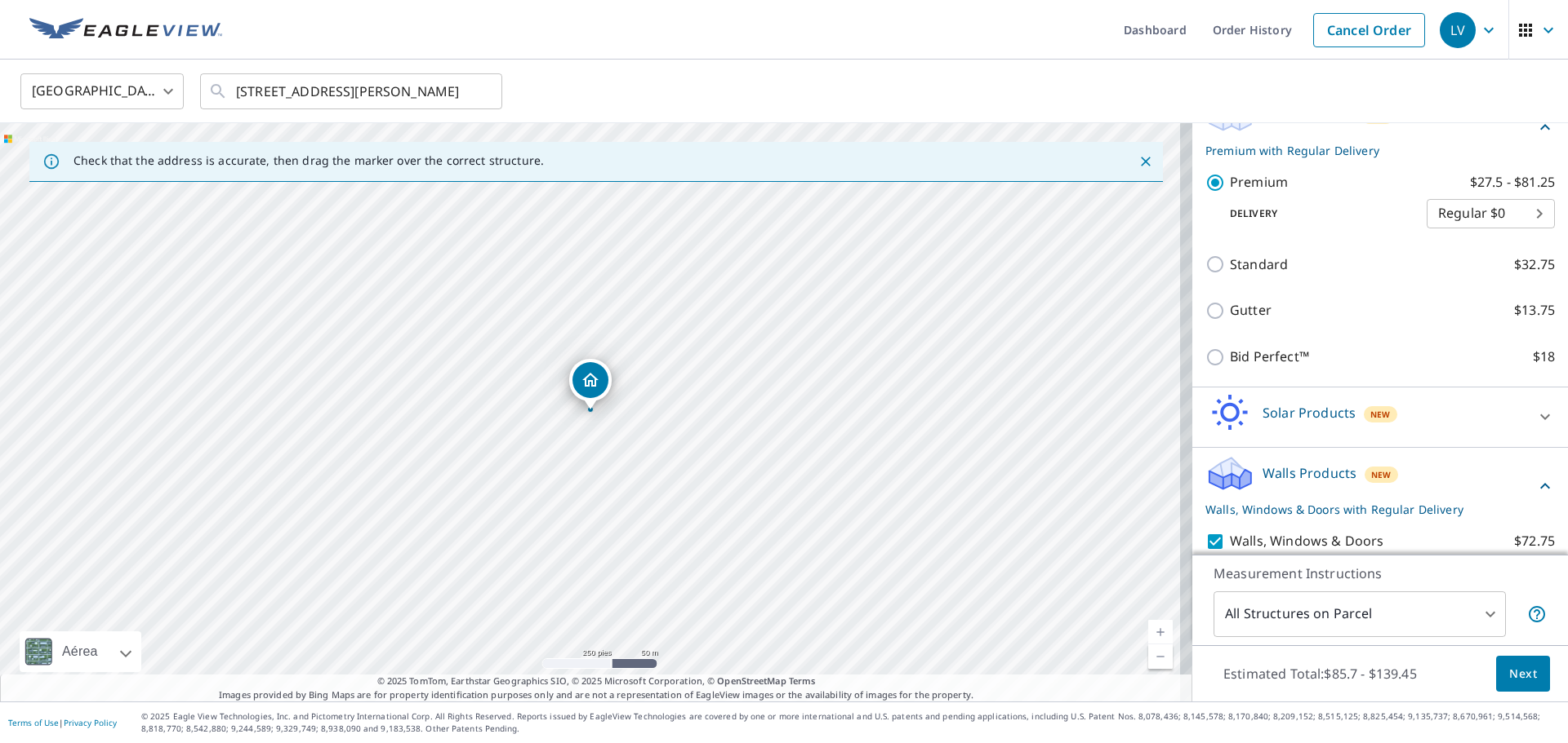
click at [1509, 676] on span "Next" at bounding box center [1522, 674] width 27 height 21
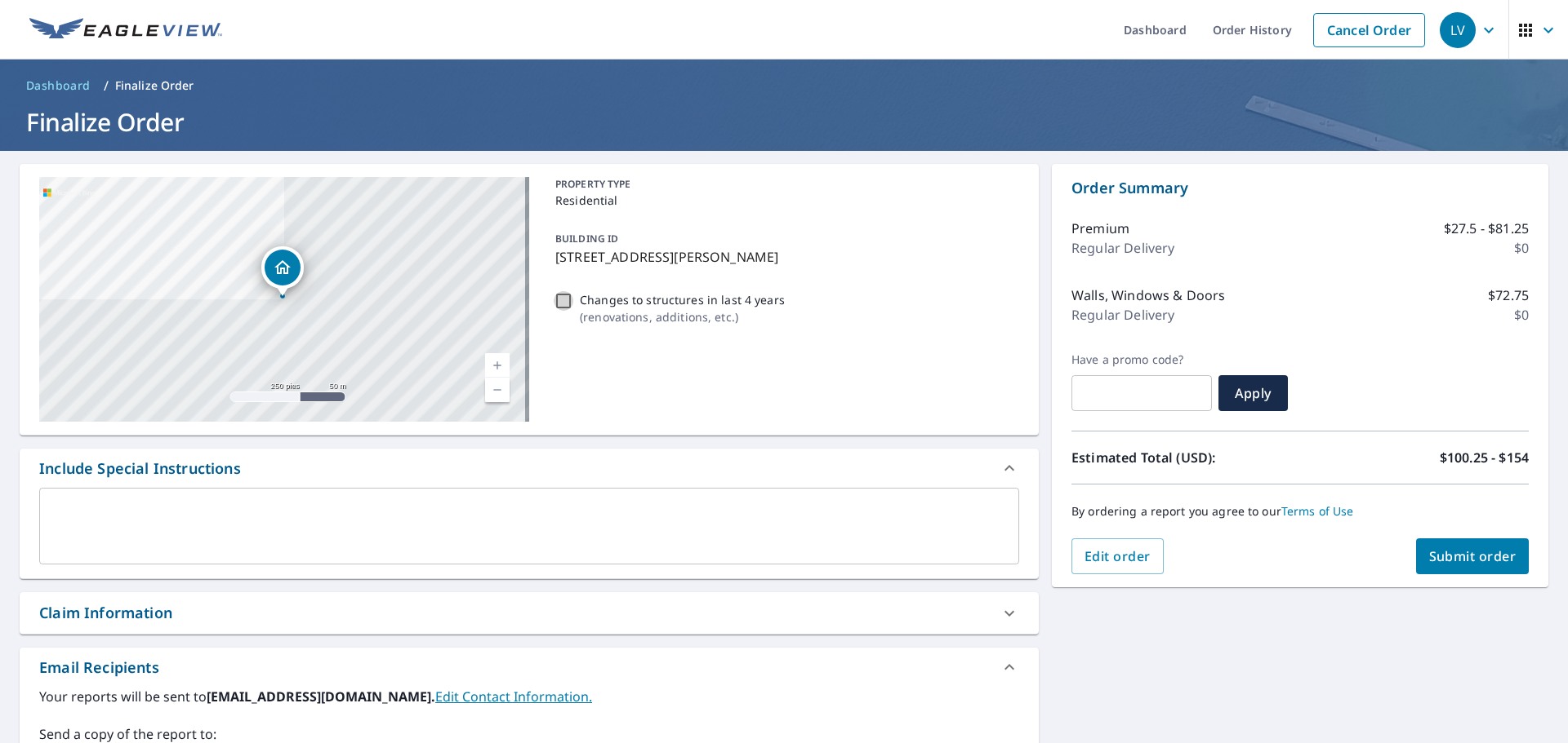
click at [560, 309] on input "Changes to structures in last 4 years ( renovations, additions, etc. )" at bounding box center [564, 300] width 20 height 20
checkbox input "true"
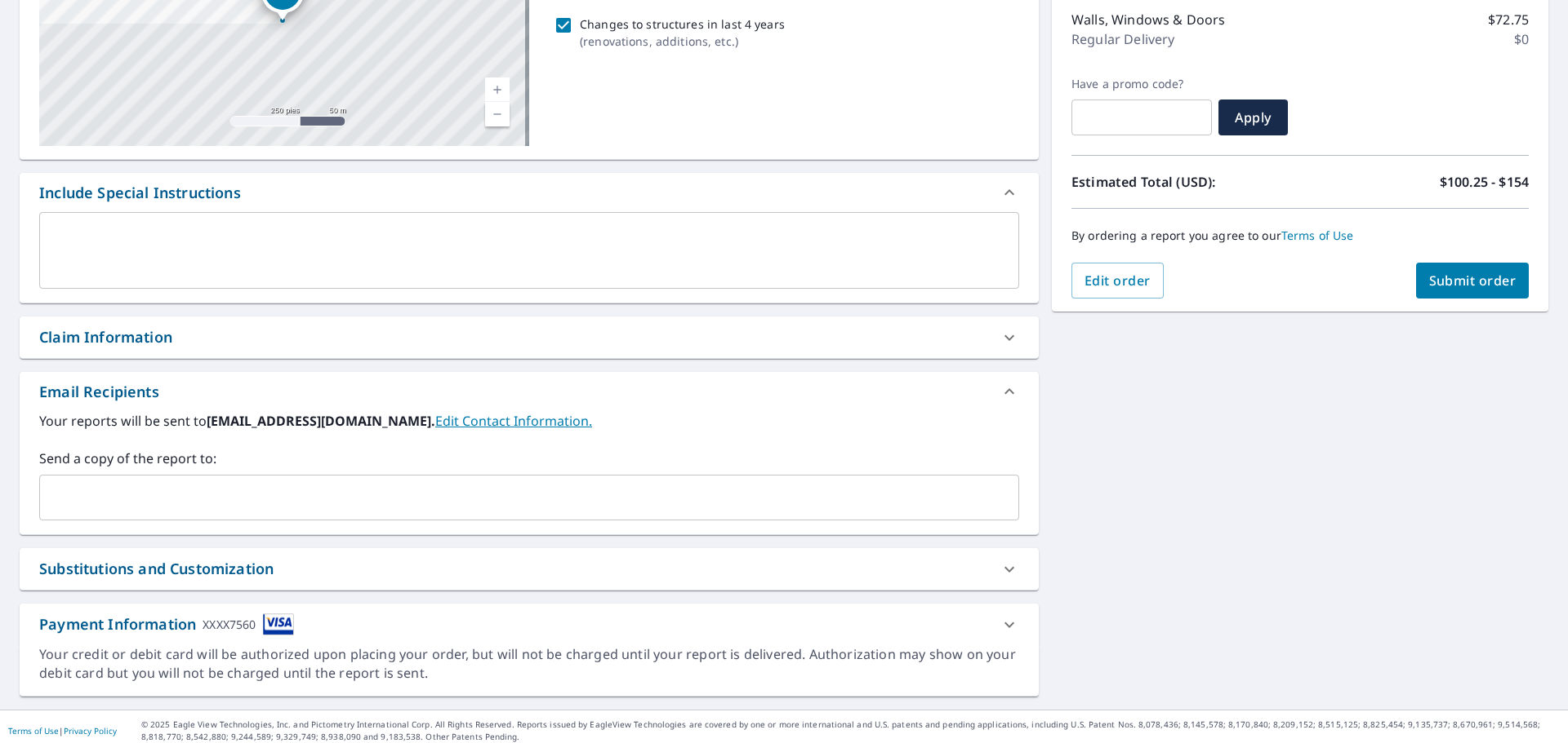
scroll to position [284, 0]
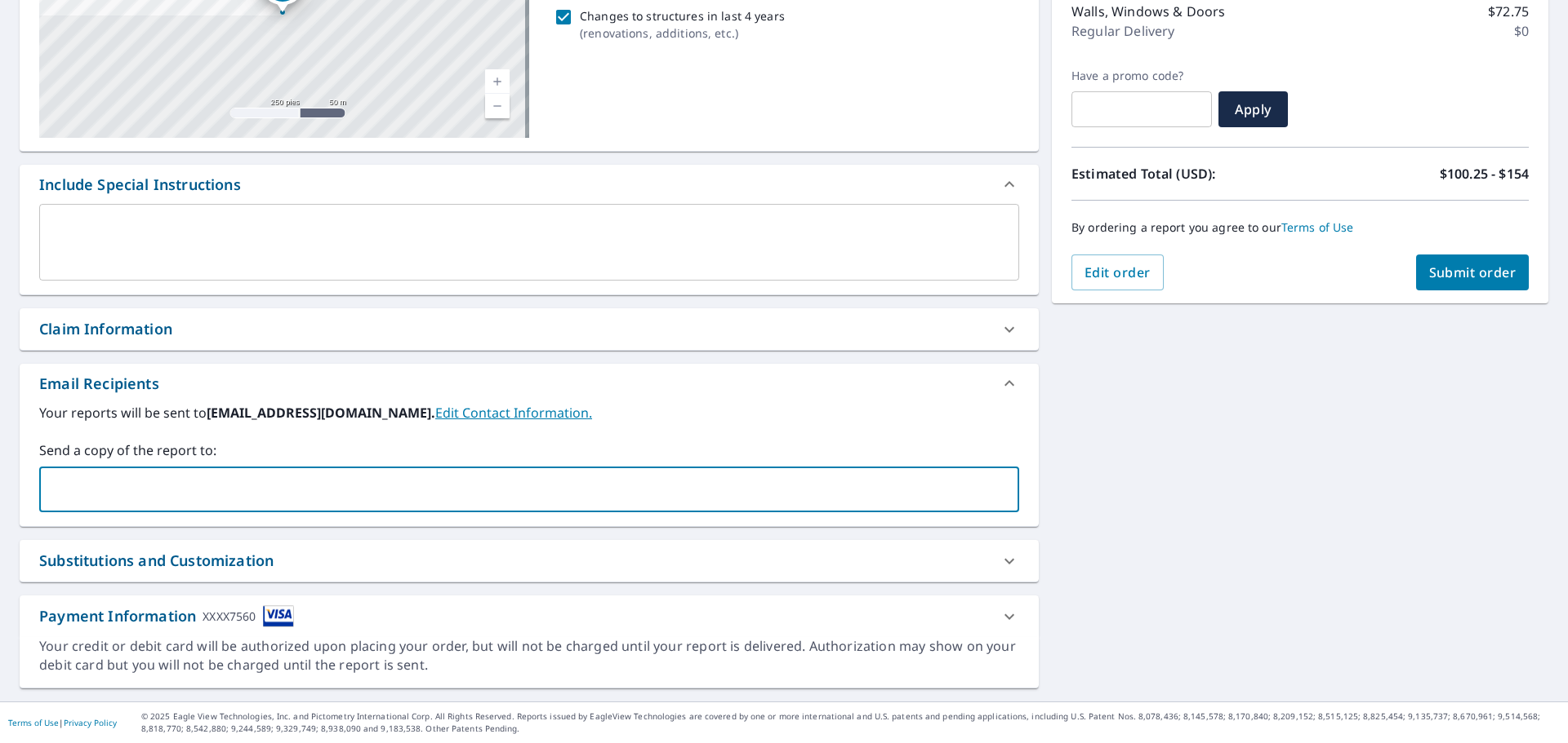
click at [155, 493] on input "text" at bounding box center [516, 489] width 940 height 31
type input "[EMAIL_ADDRESS][DOMAIN_NAME]"
click at [1292, 515] on div "**********" at bounding box center [784, 284] width 1568 height 835
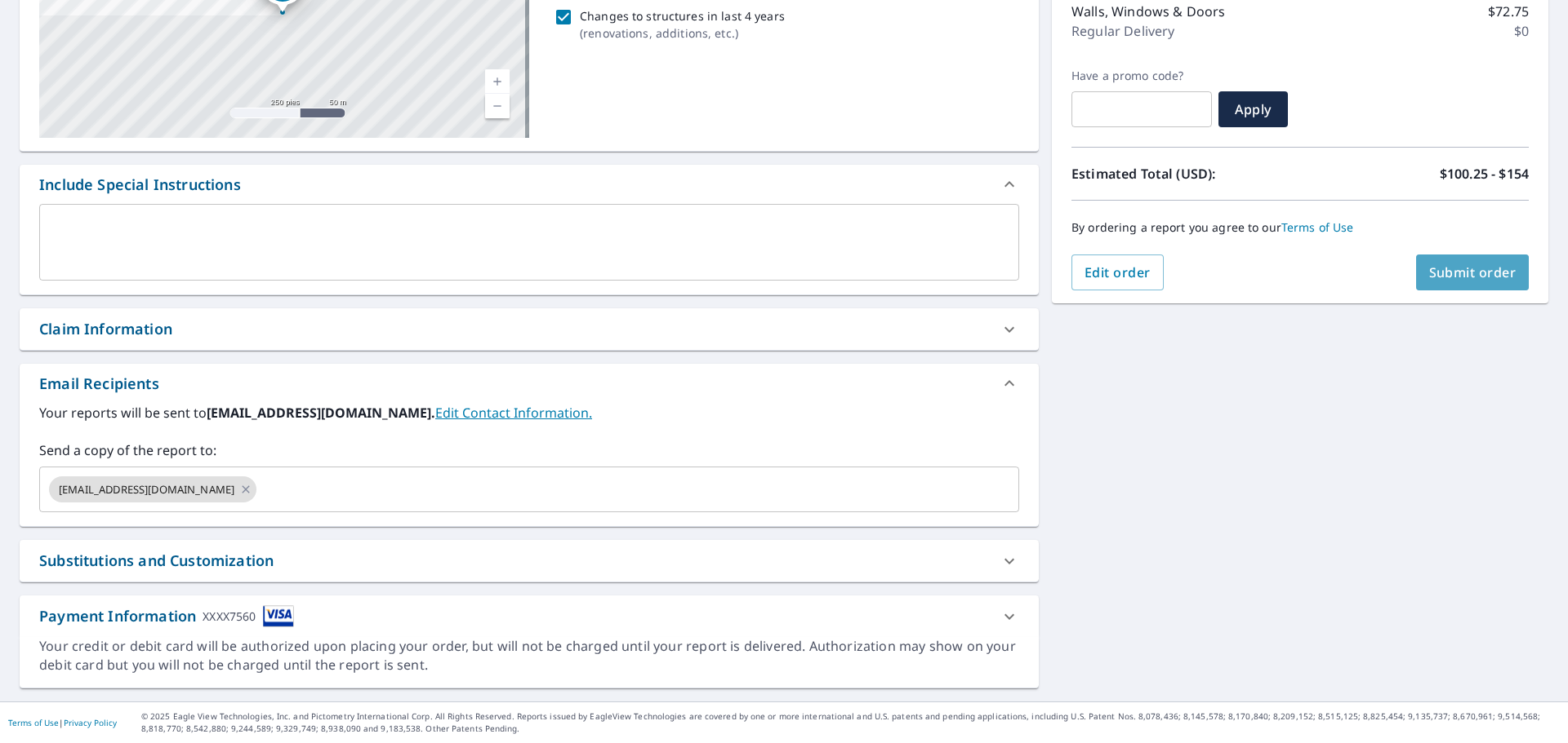
click at [1503, 273] on button "Submit order" at bounding box center [1473, 272] width 113 height 36
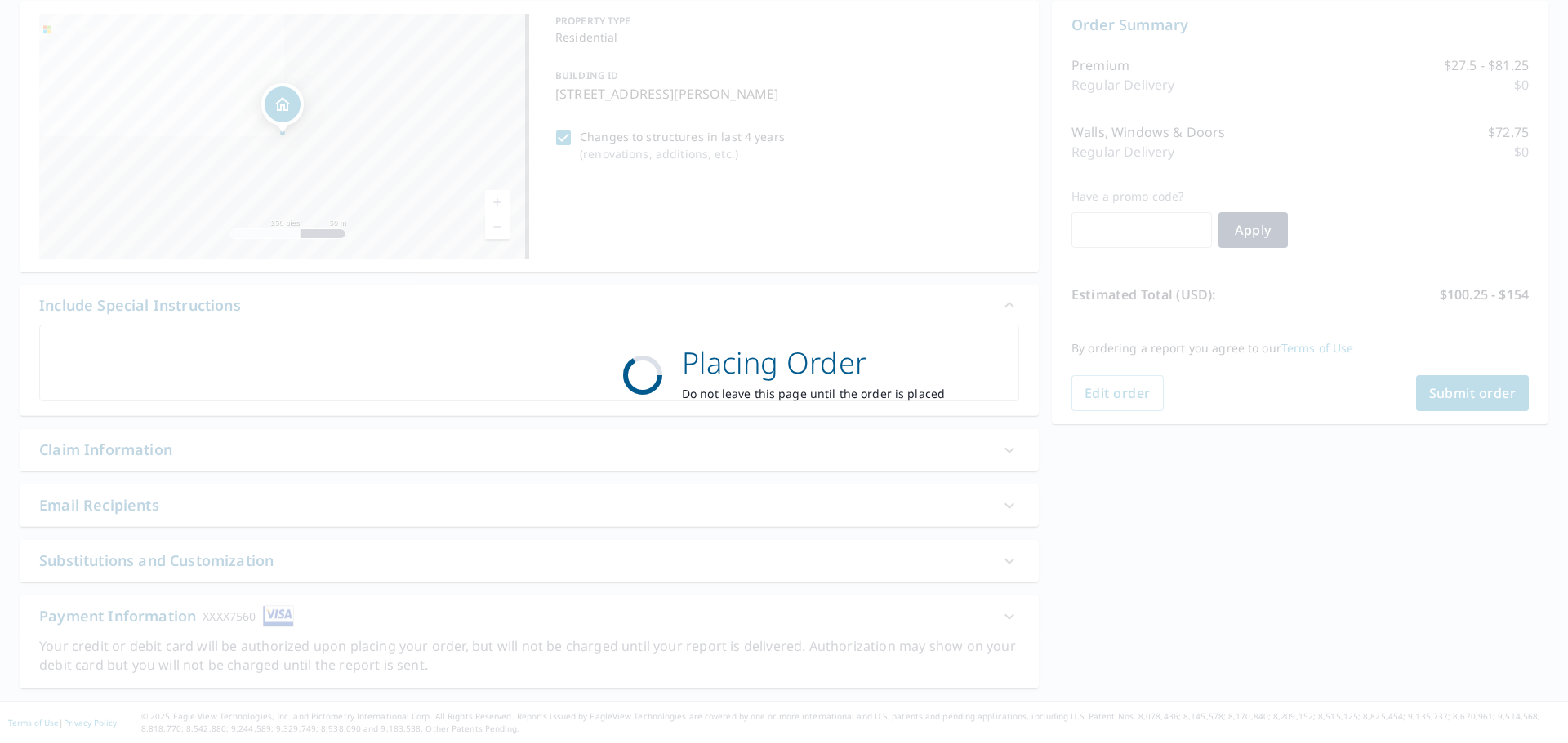
scroll to position [163, 0]
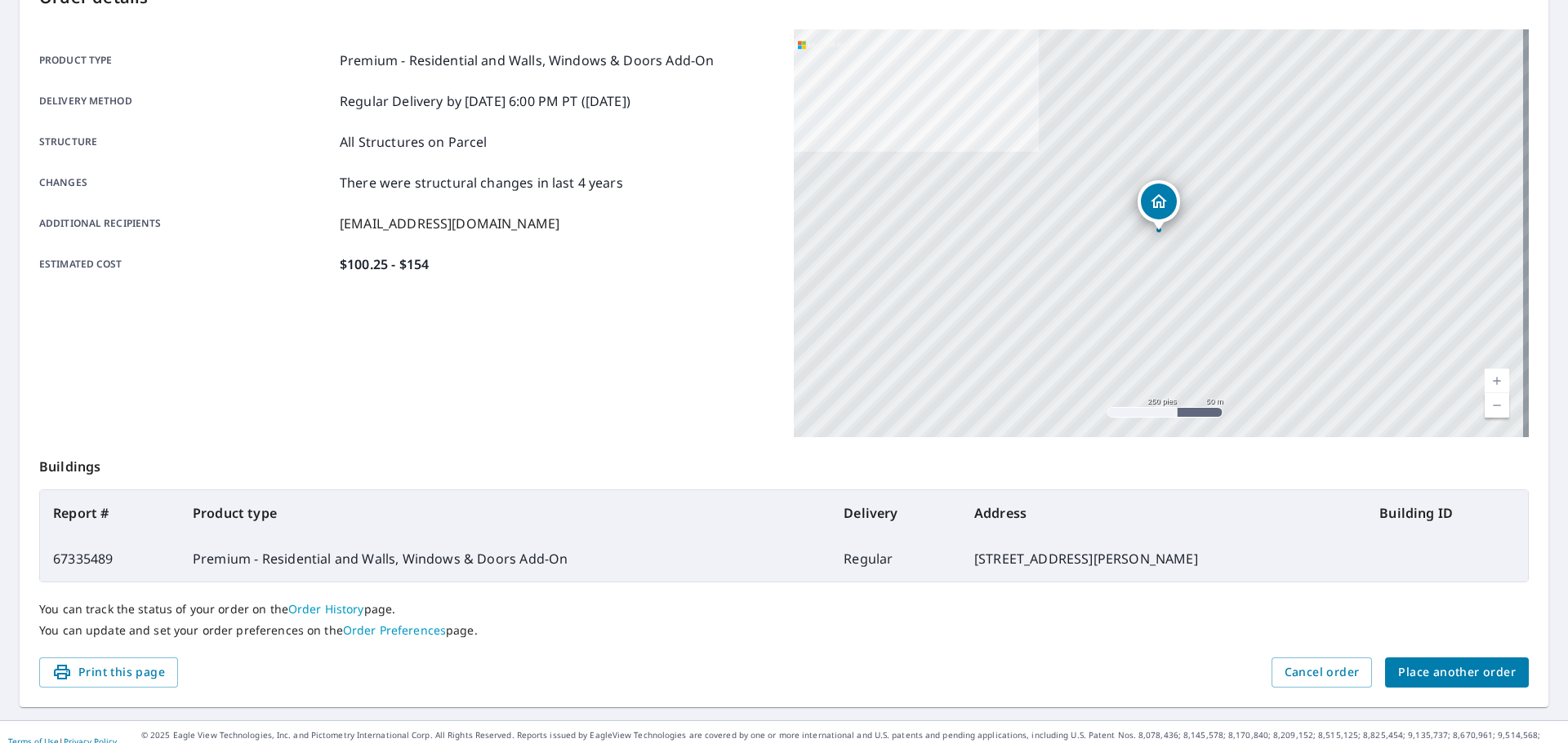
scroll to position [218, 0]
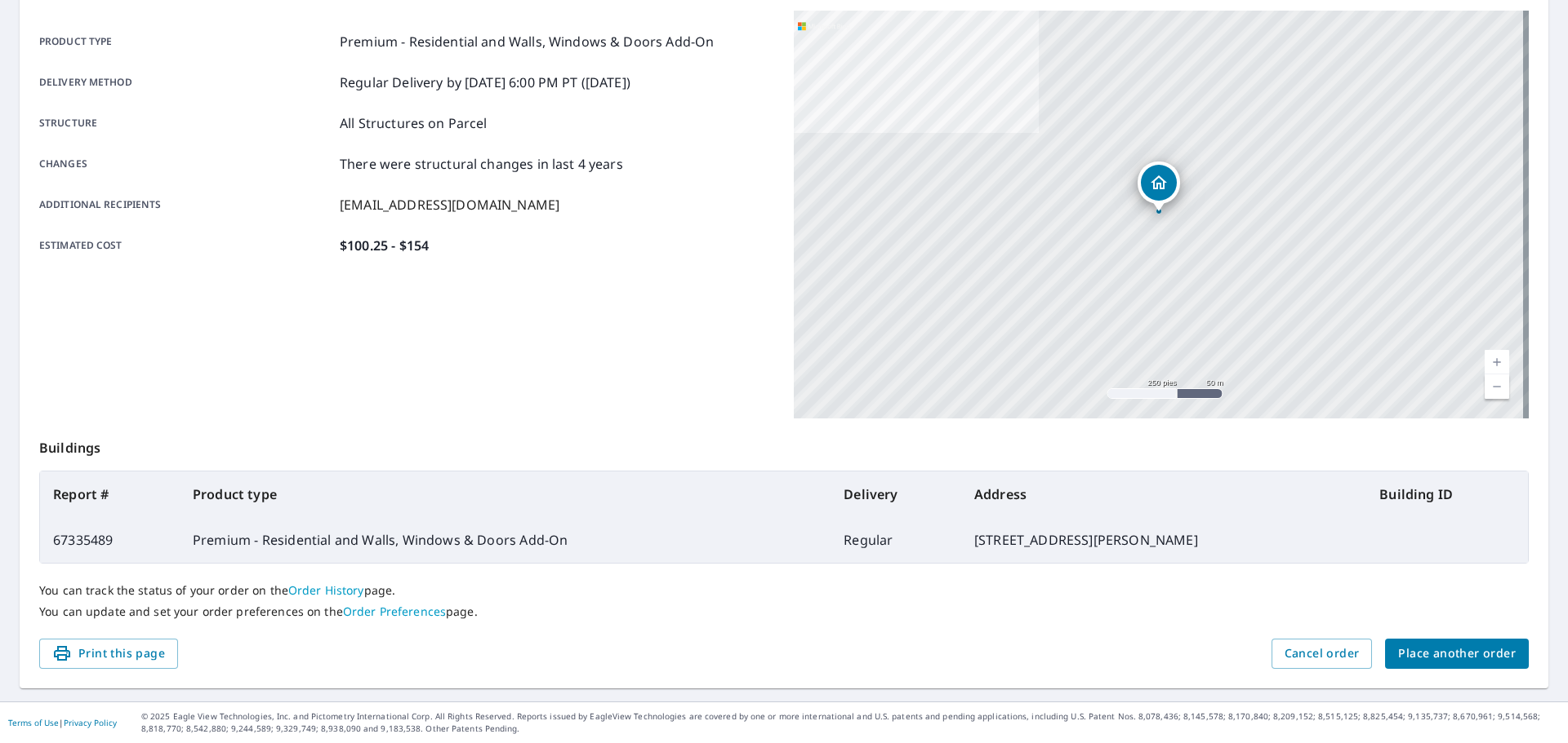
click at [1492, 648] on span "Place another order" at bounding box center [1457, 654] width 118 height 21
